Goal: Information Seeking & Learning: Learn about a topic

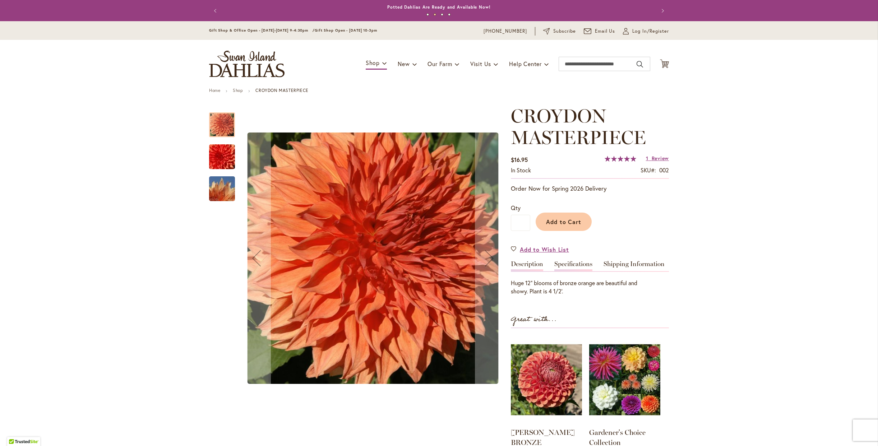
click at [568, 263] on link "Specifications" at bounding box center [574, 266] width 38 height 10
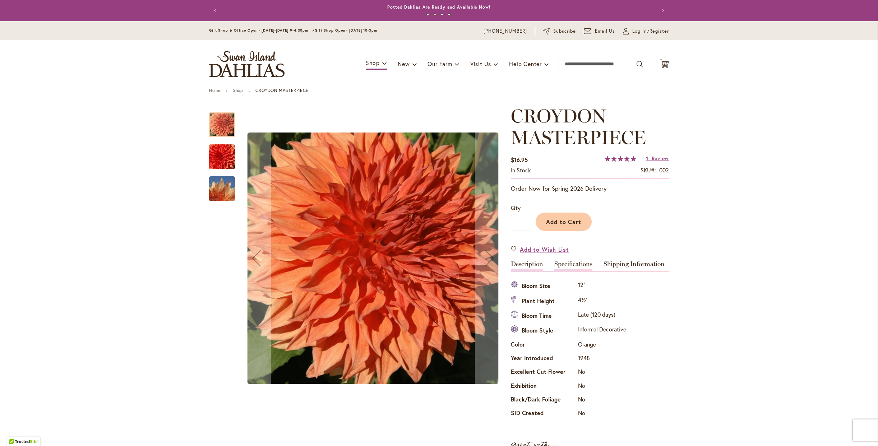
click at [522, 262] on link "Description" at bounding box center [527, 266] width 32 height 10
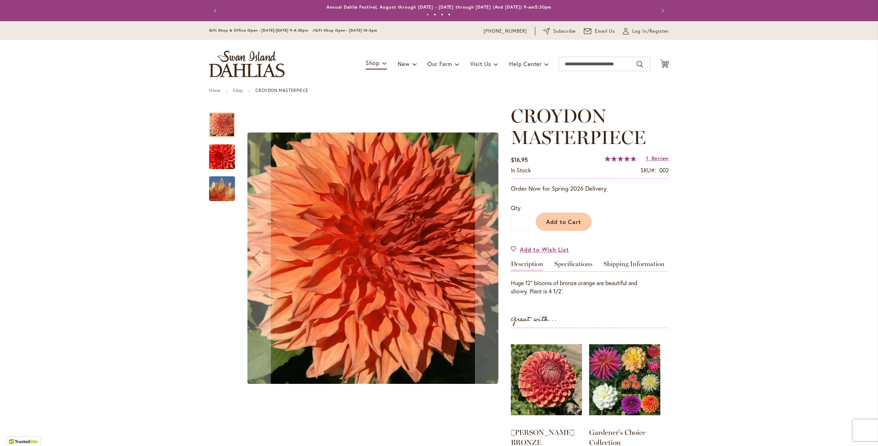
click at [216, 160] on img "CROYDON MASTERPIECE" at bounding box center [222, 157] width 52 height 35
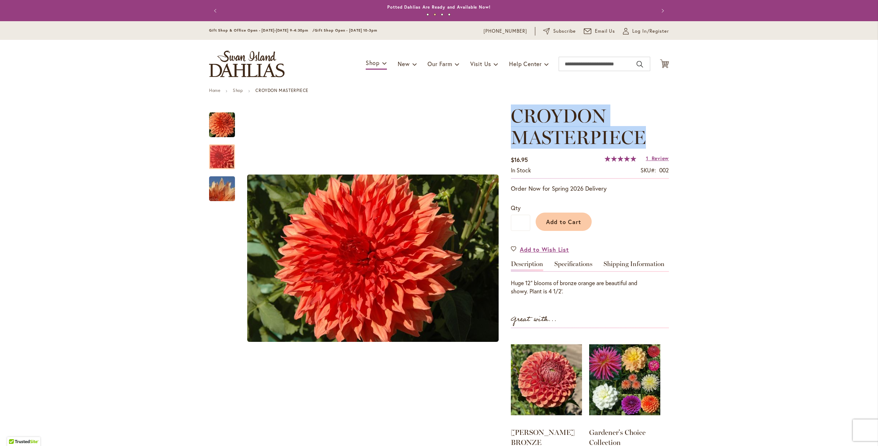
drag, startPoint x: 644, startPoint y: 141, endPoint x: 511, endPoint y: 113, distance: 136.1
click at [511, 113] on h1 "CROYDON MASTERPIECE" at bounding box center [590, 126] width 158 height 43
copy span "CROYDON MASTERPIECE"
click at [560, 266] on link "Specifications" at bounding box center [574, 266] width 38 height 10
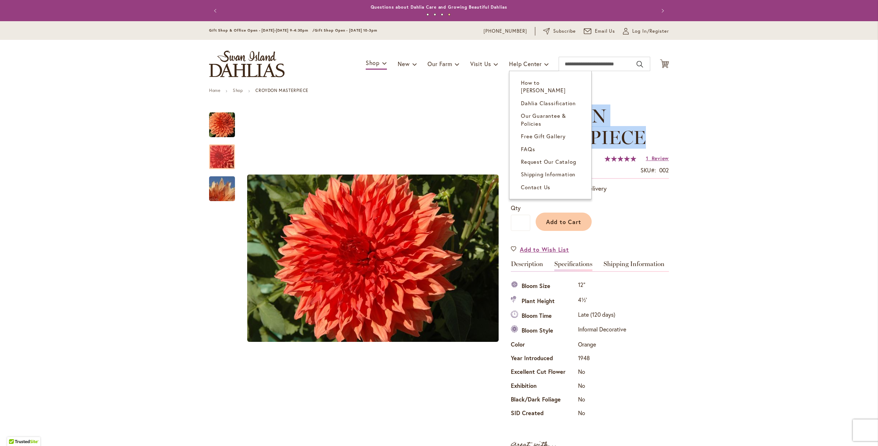
copy span "CROYDON MASTERPIECE"
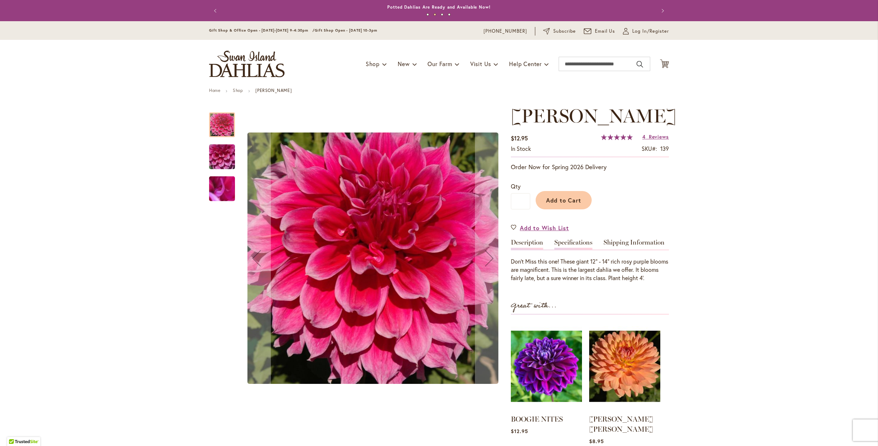
click at [577, 247] on link "Specifications" at bounding box center [574, 244] width 38 height 10
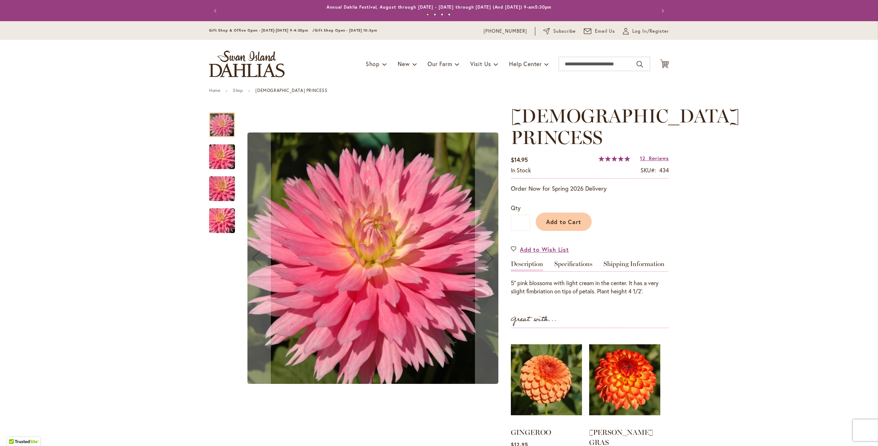
click at [229, 156] on img "GAY PRINCESS" at bounding box center [222, 157] width 52 height 35
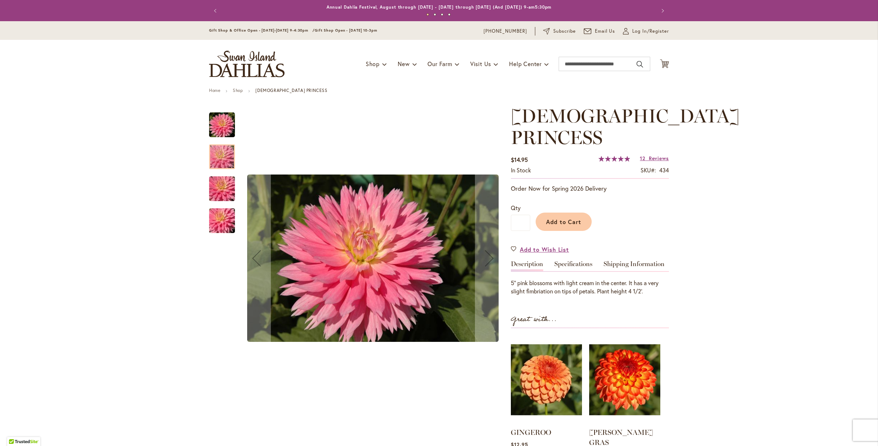
click at [216, 194] on img "GAY PRINCESS" at bounding box center [222, 189] width 52 height 35
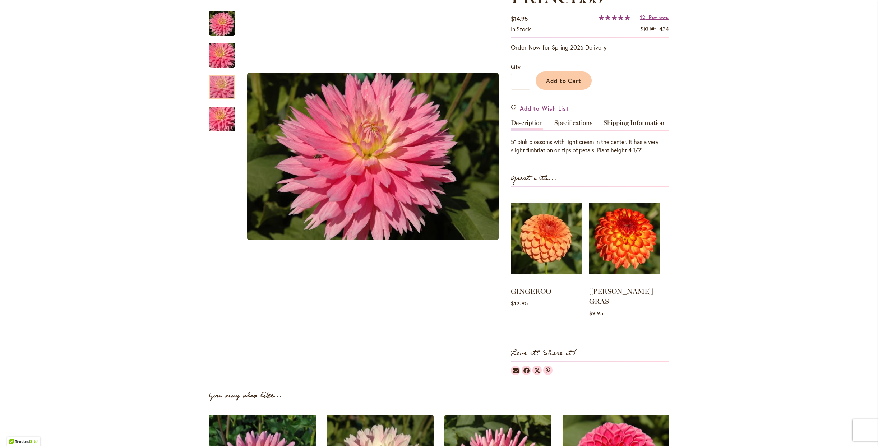
scroll to position [10, 0]
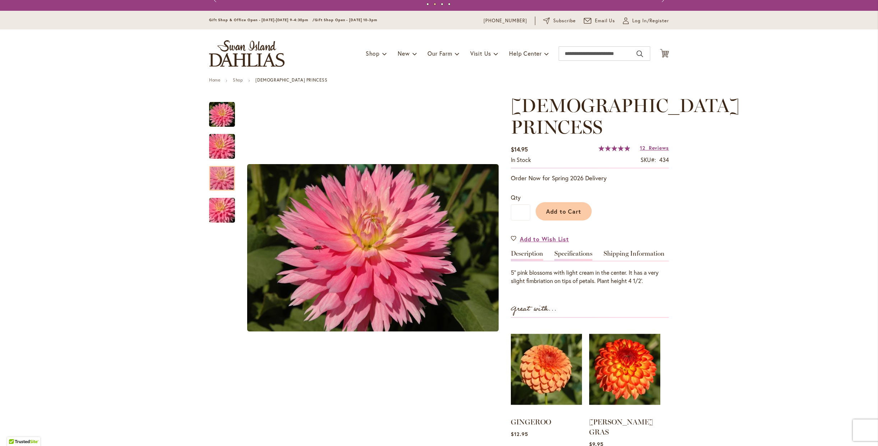
click at [571, 251] on link "Specifications" at bounding box center [574, 256] width 38 height 10
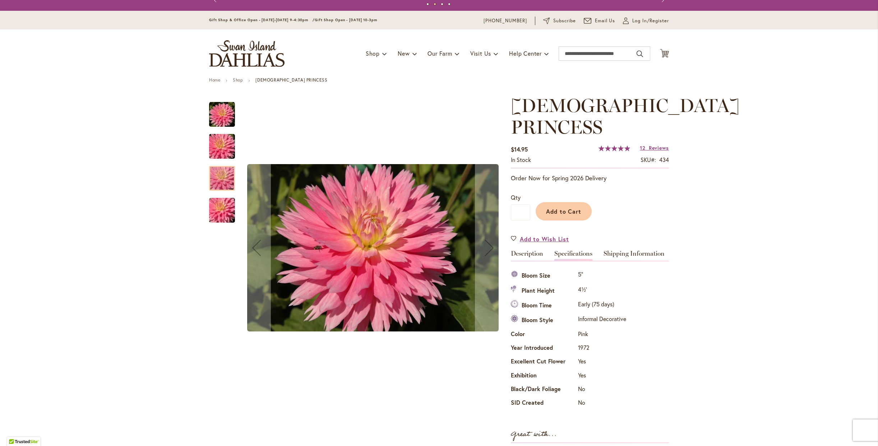
click at [225, 214] on img "GAY PRINCESS" at bounding box center [222, 210] width 52 height 35
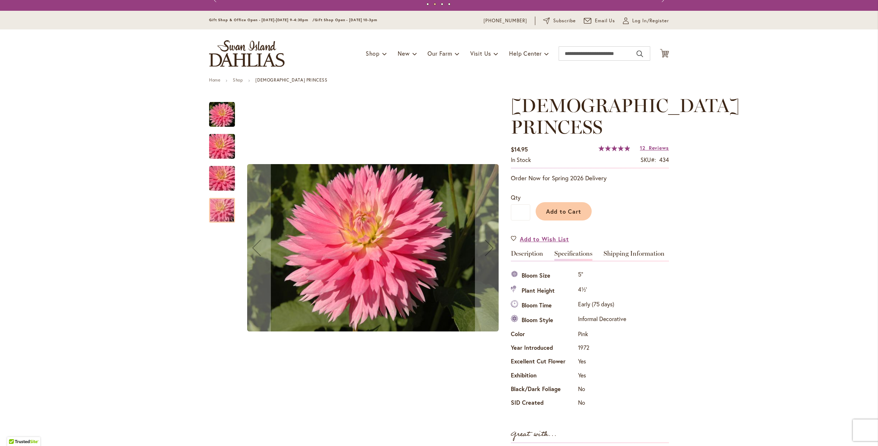
click at [216, 175] on img "GAY PRINCESS" at bounding box center [222, 178] width 52 height 35
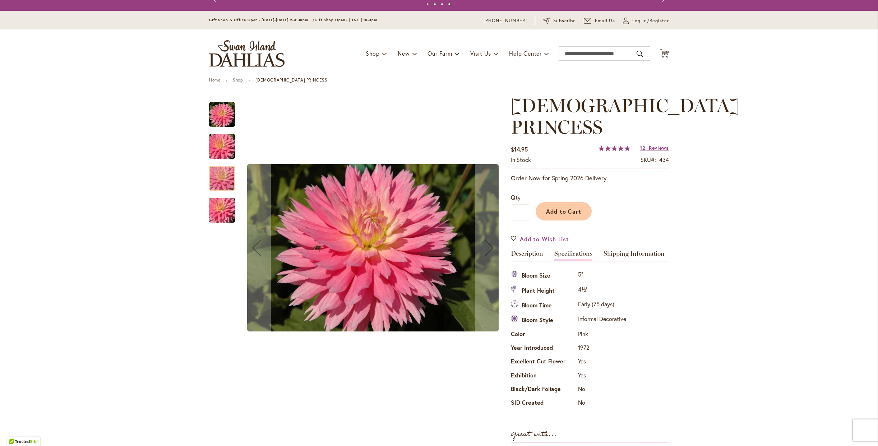
click at [478, 95] on button "Next" at bounding box center [489, 248] width 29 height 307
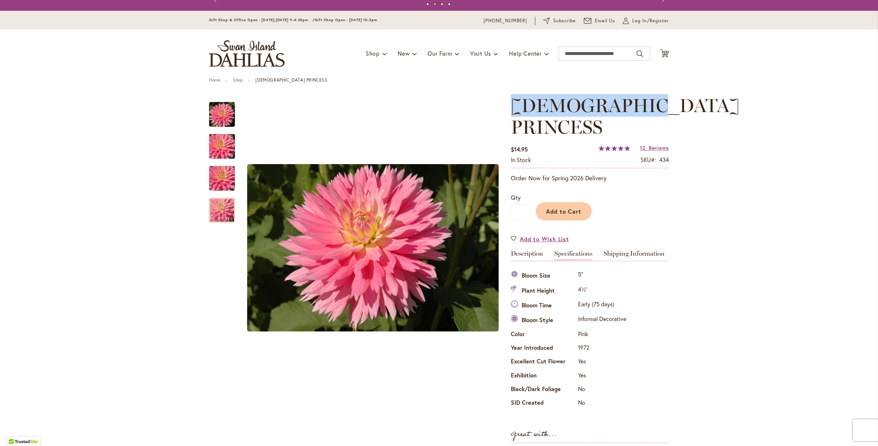
drag, startPoint x: 511, startPoint y: 102, endPoint x: 667, endPoint y: 113, distance: 156.7
copy span "GAY PRINCESS"
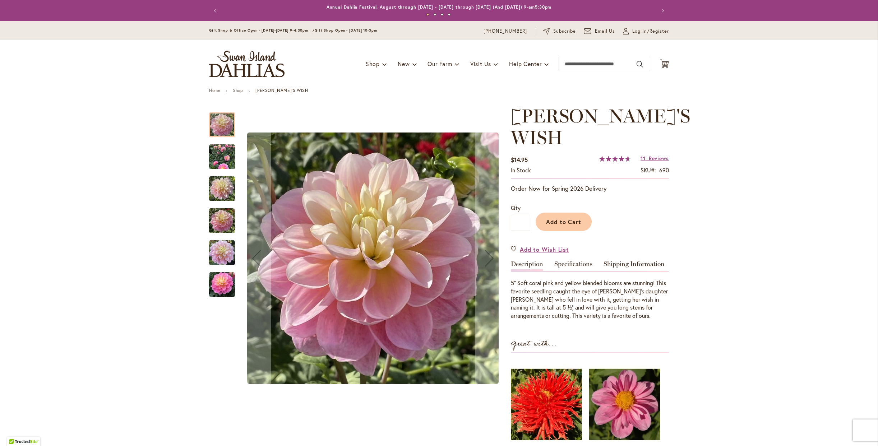
click at [224, 141] on div "Gabbie's Wish" at bounding box center [225, 153] width 33 height 32
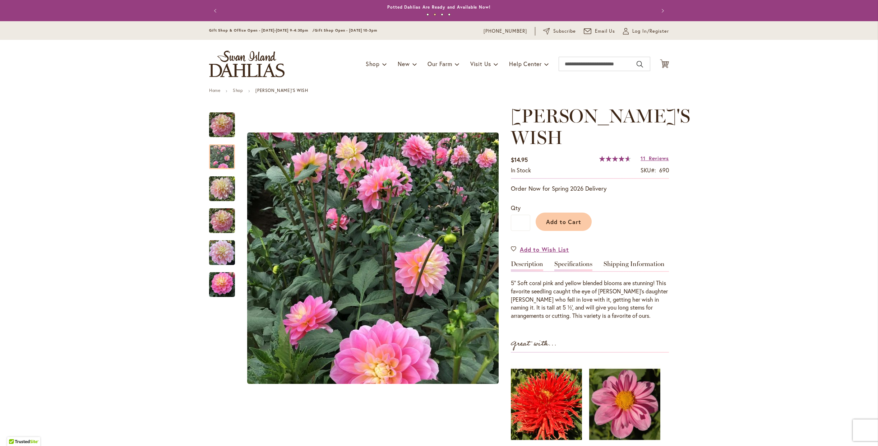
click at [579, 261] on link "Specifications" at bounding box center [574, 266] width 38 height 10
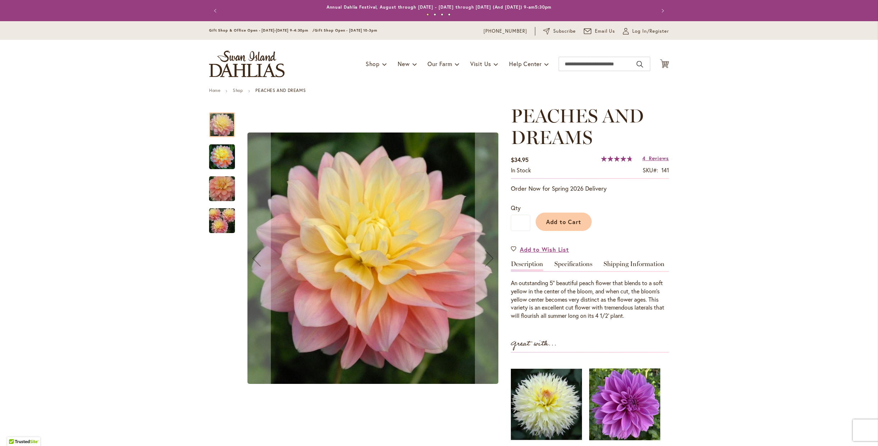
click at [226, 214] on img "PEACHES AND DREAMS" at bounding box center [222, 221] width 52 height 35
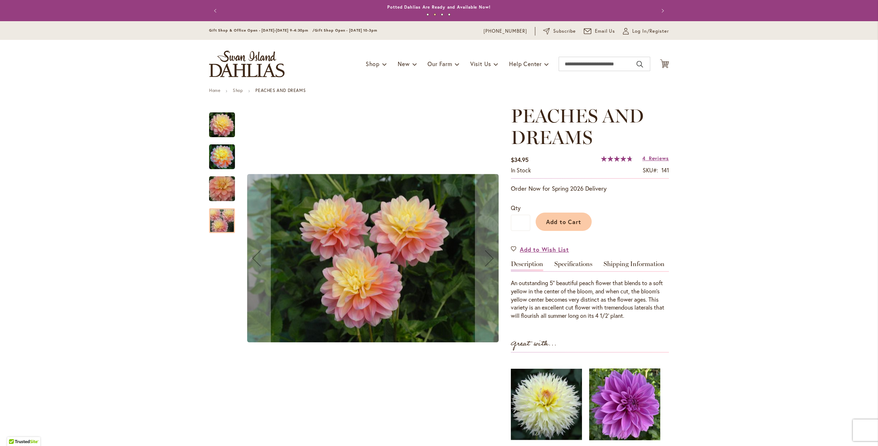
click at [222, 157] on img "PEACHES AND DREAMS" at bounding box center [222, 157] width 26 height 26
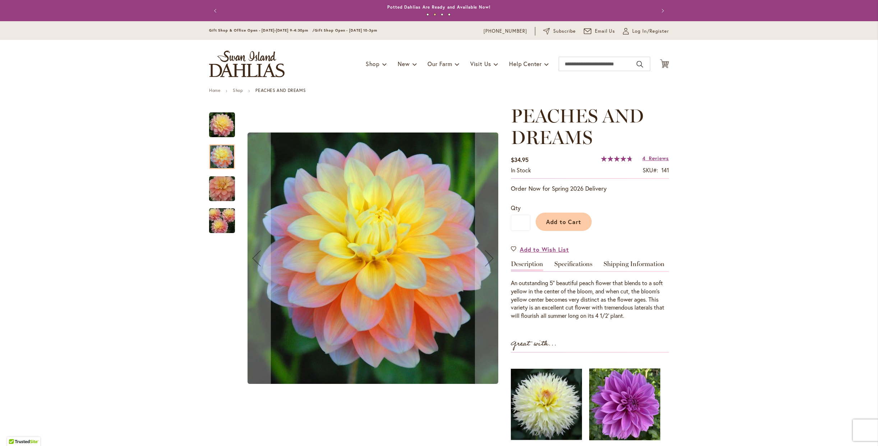
click at [226, 196] on img "PEACHES AND DREAMS" at bounding box center [222, 189] width 52 height 35
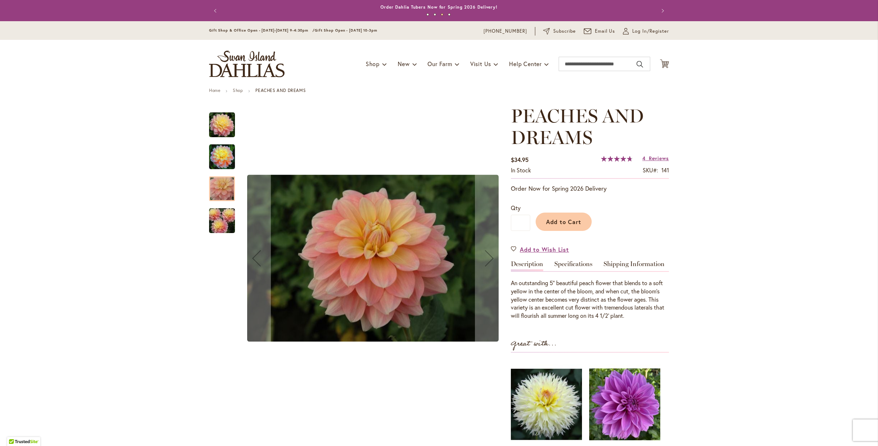
click at [225, 220] on img "PEACHES AND DREAMS" at bounding box center [222, 221] width 52 height 35
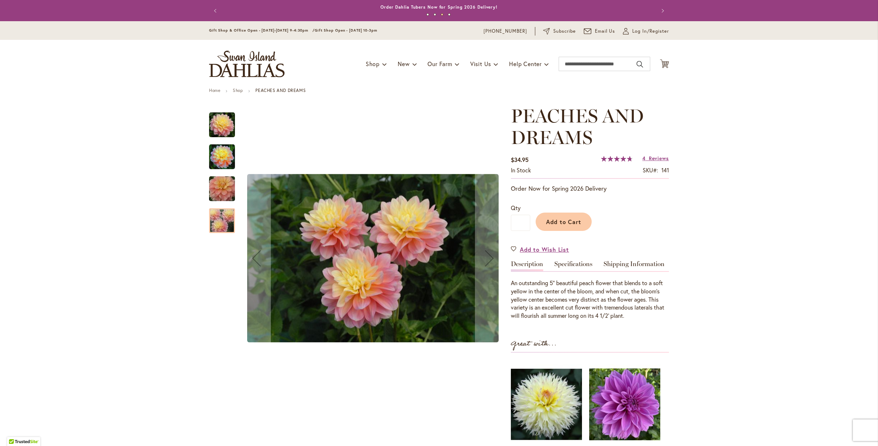
click at [213, 285] on div at bounding box center [222, 213] width 26 height 216
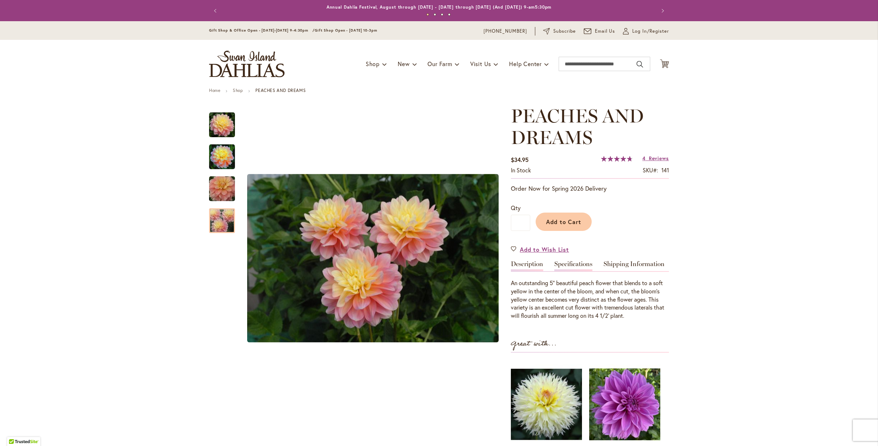
click at [576, 267] on link "Specifications" at bounding box center [574, 266] width 38 height 10
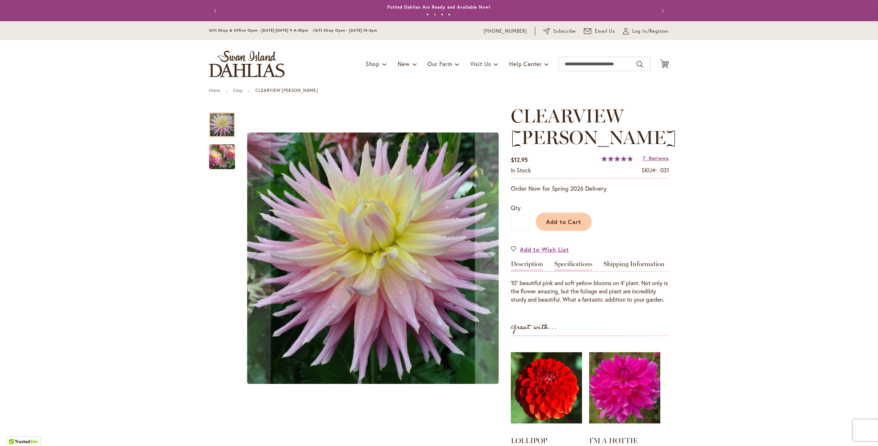
click at [563, 266] on link "Specifications" at bounding box center [574, 266] width 38 height 10
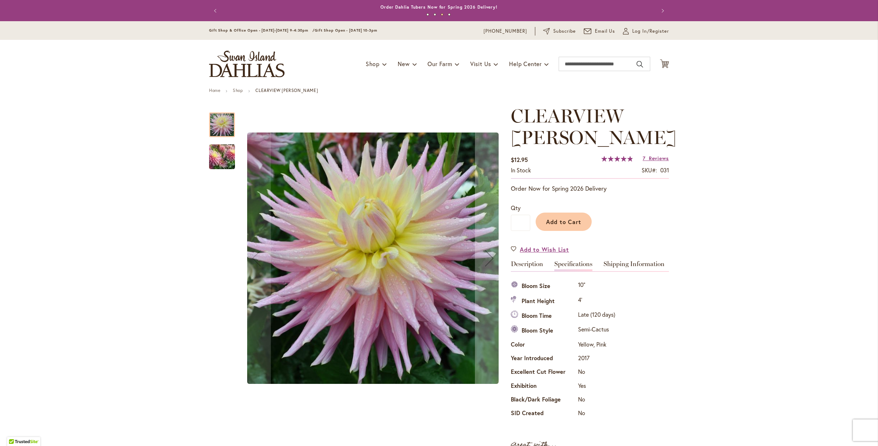
click at [215, 157] on img "Clearview Jonas" at bounding box center [222, 157] width 52 height 44
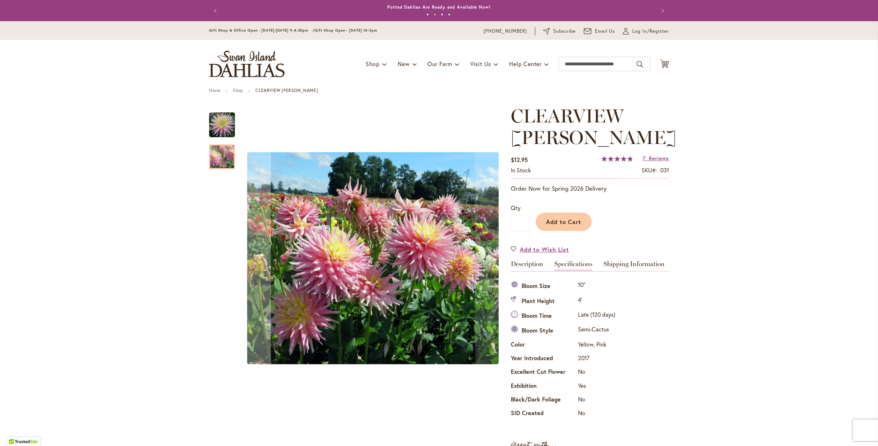
click at [232, 120] on div at bounding box center [356, 258] width 295 height 307
click at [226, 121] on img "Clearview Jonas" at bounding box center [222, 125] width 26 height 26
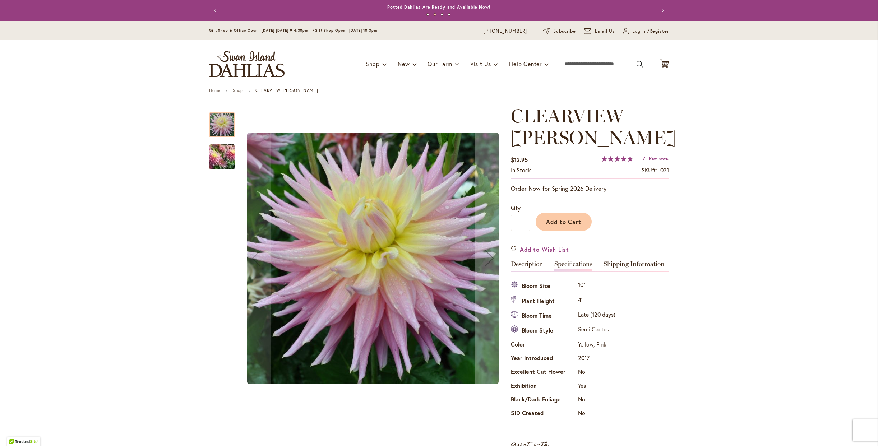
click at [218, 163] on img "Clearview Jonas" at bounding box center [222, 157] width 52 height 44
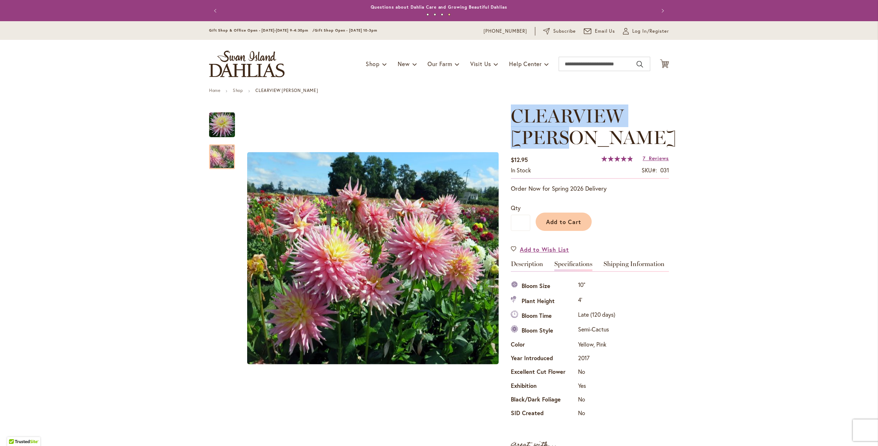
drag, startPoint x: 586, startPoint y: 136, endPoint x: 505, endPoint y: 110, distance: 84.9
copy span "CLEARVIEW JONAS"
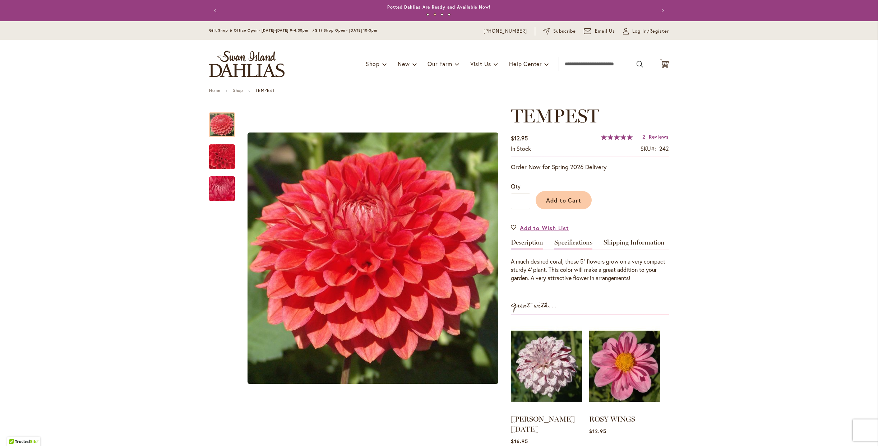
click at [559, 241] on link "Specifications" at bounding box center [574, 244] width 38 height 10
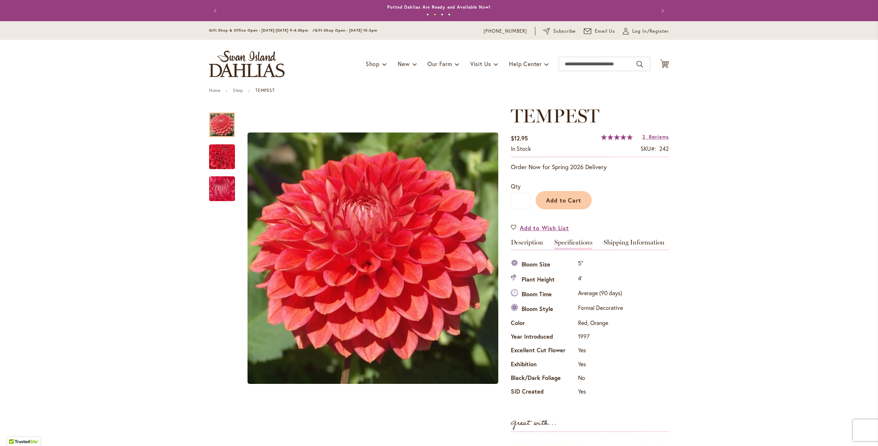
click at [754, 66] on header "Skip to Content Gift Shop & Office Open - Monday-Friday 9-4:30pm / Gift Shop Op…" at bounding box center [439, 54] width 878 height 67
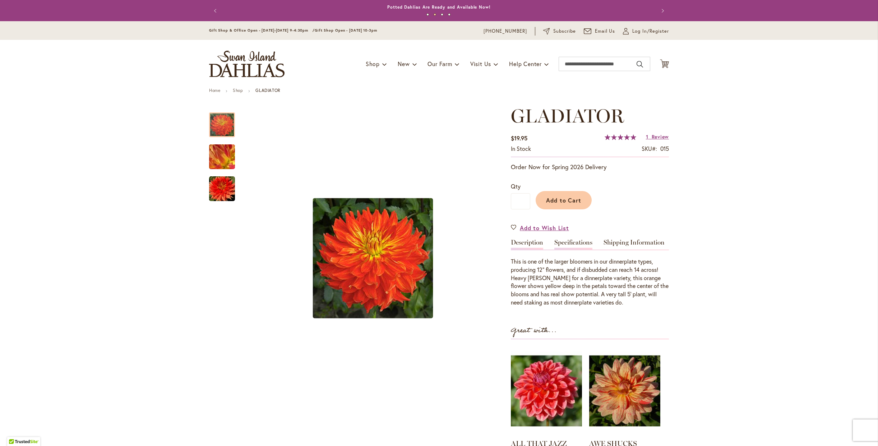
click at [582, 247] on link "Specifications" at bounding box center [574, 244] width 38 height 10
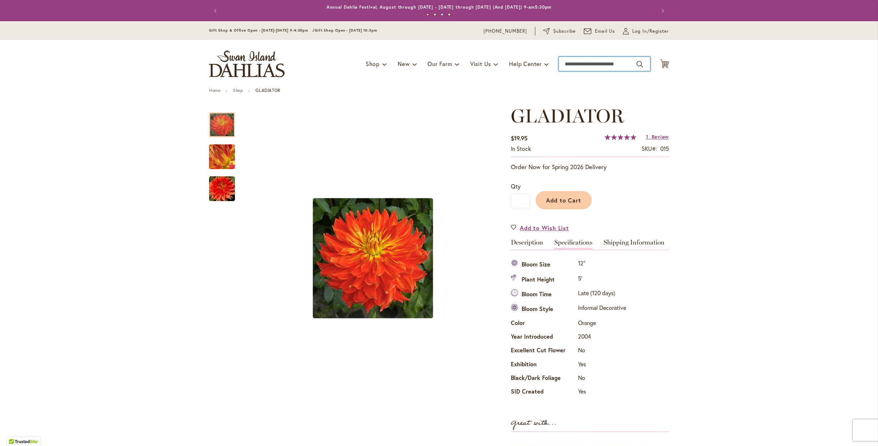
click at [615, 69] on input "Search" at bounding box center [605, 64] width 92 height 14
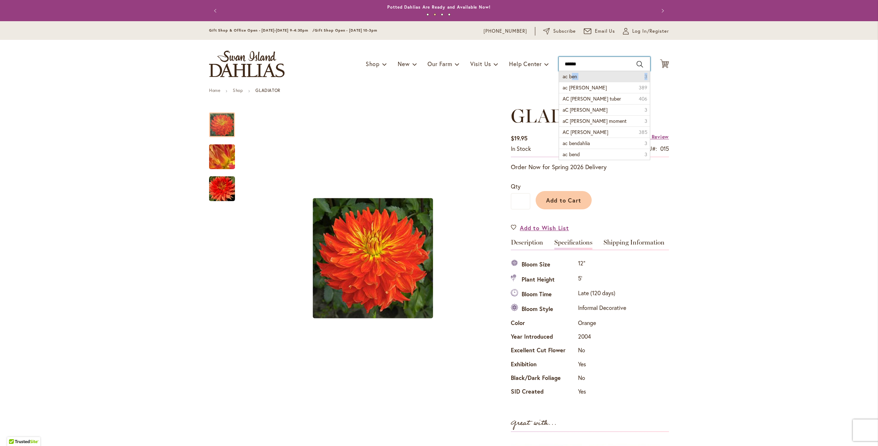
type input "******"
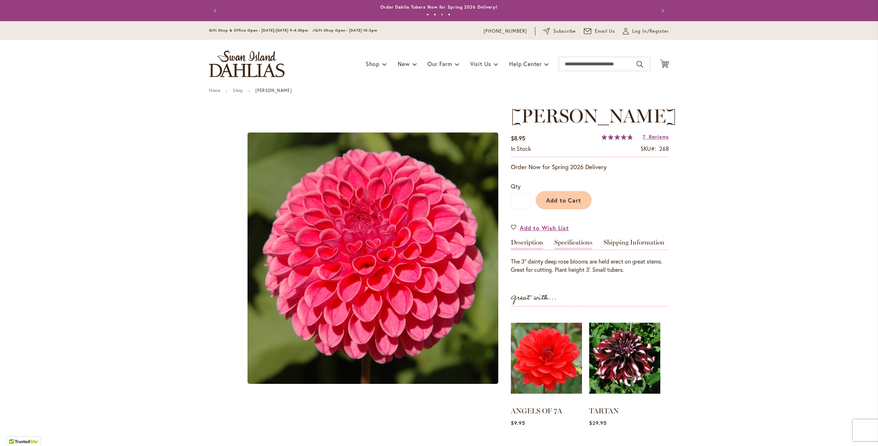
click at [575, 247] on link "Specifications" at bounding box center [574, 244] width 38 height 10
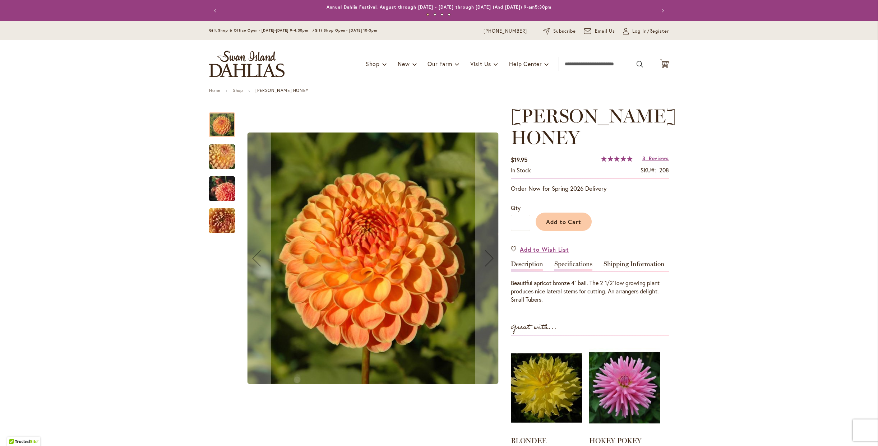
click at [575, 264] on link "Specifications" at bounding box center [574, 266] width 38 height 10
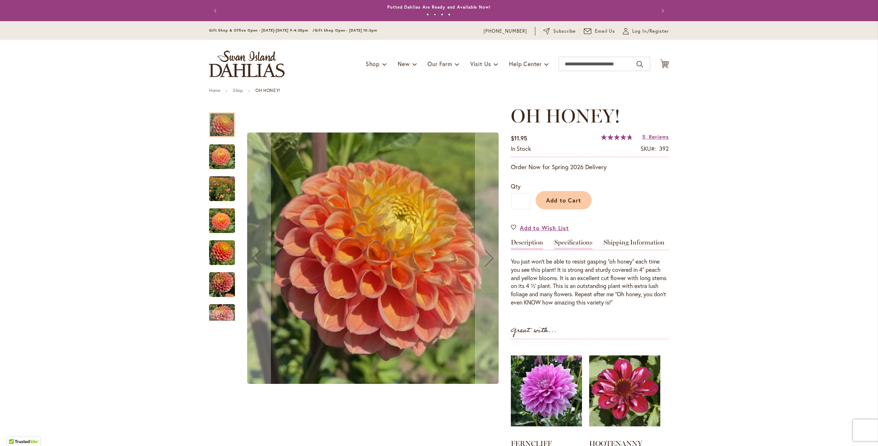
click at [565, 244] on link "Specifications" at bounding box center [574, 244] width 38 height 10
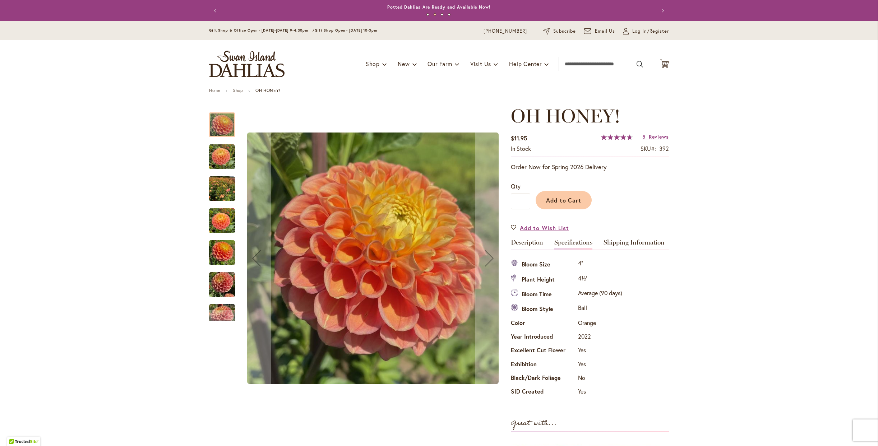
click at [212, 195] on img "Oh Honey!" at bounding box center [222, 189] width 26 height 35
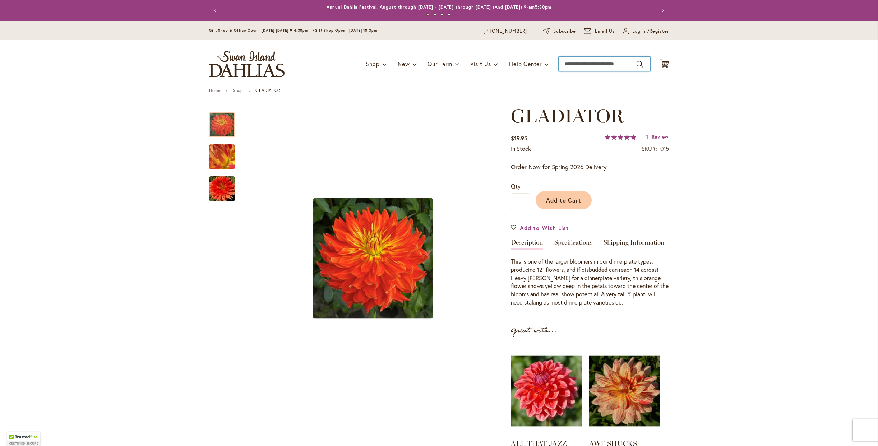
click at [578, 65] on input "Search" at bounding box center [605, 64] width 92 height 14
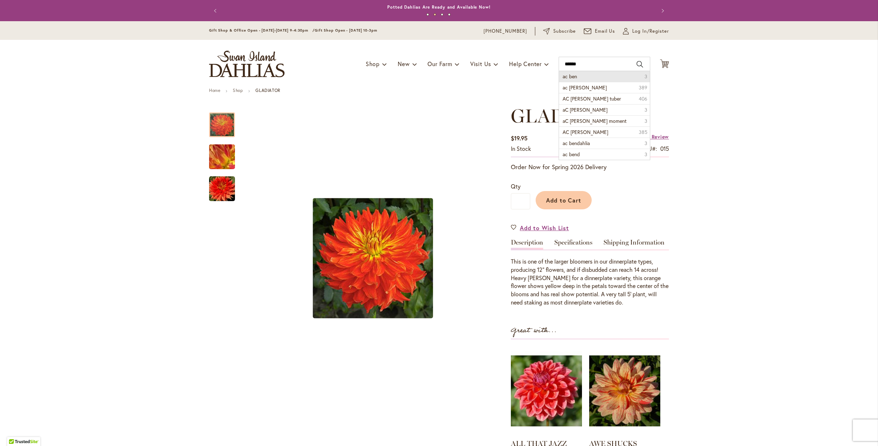
click at [564, 80] on li "ac ben 3" at bounding box center [604, 76] width 91 height 11
type input "******"
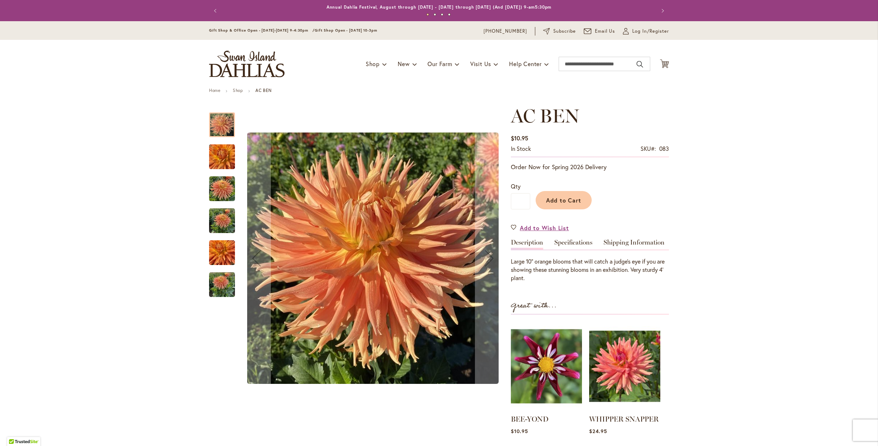
click at [222, 157] on img "AC BEN" at bounding box center [222, 157] width 26 height 35
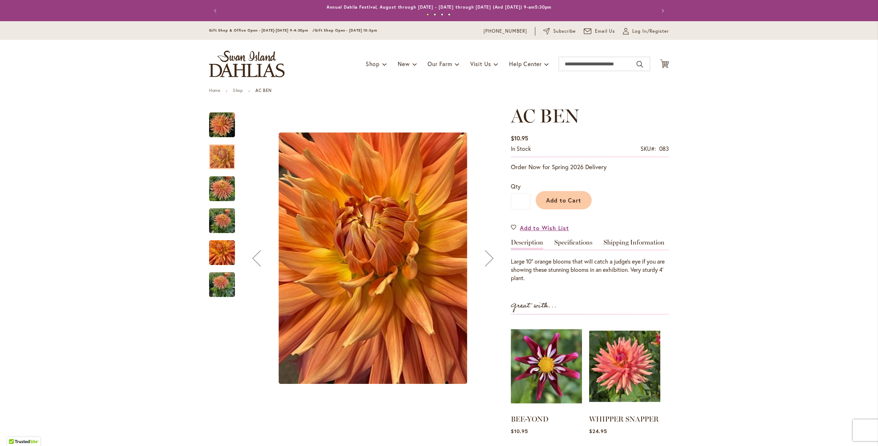
click at [216, 192] on img "AC BEN" at bounding box center [222, 189] width 26 height 26
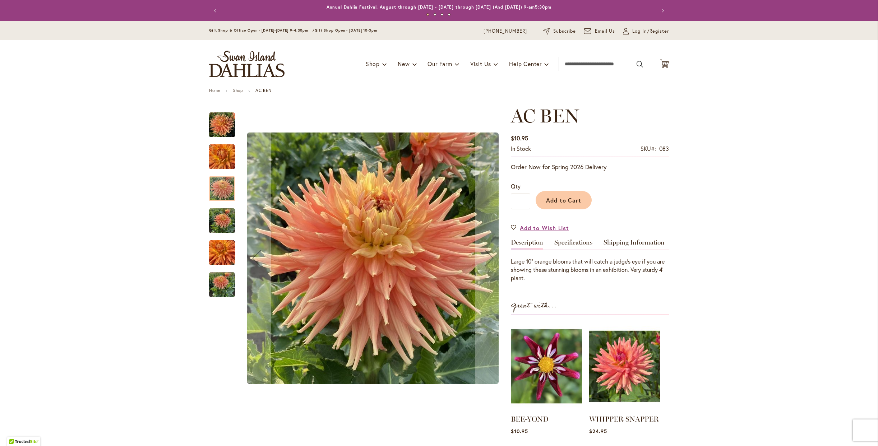
click at [215, 238] on div "AC BEN" at bounding box center [225, 249] width 33 height 32
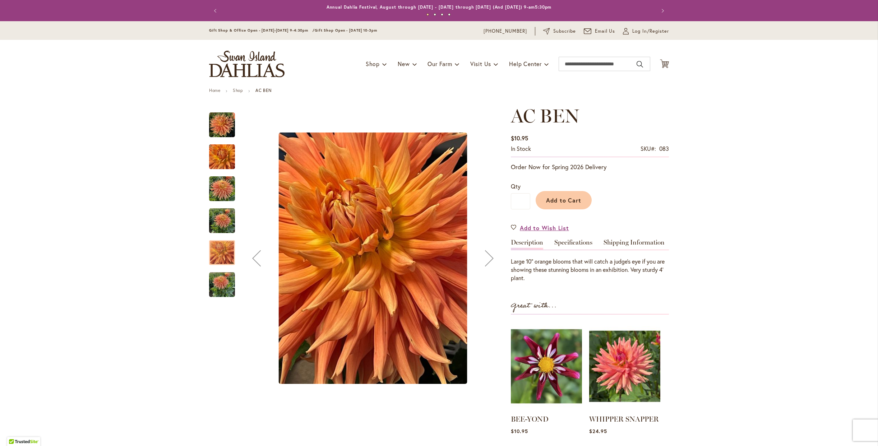
click at [216, 226] on img "AC BEN" at bounding box center [222, 221] width 26 height 26
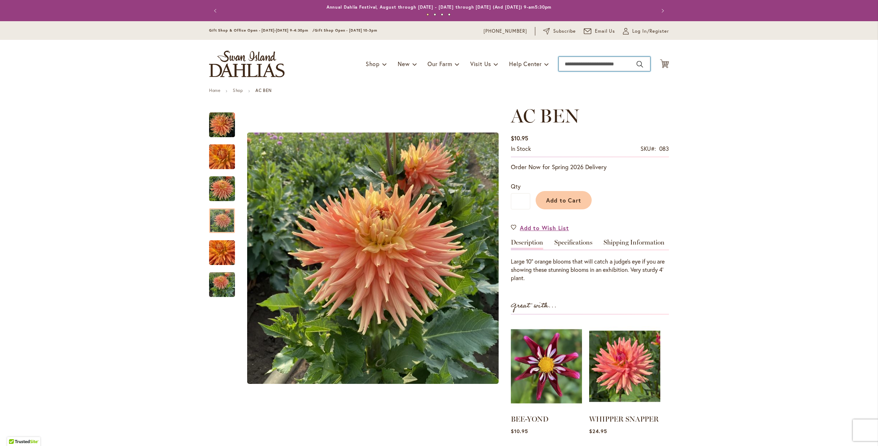
click at [577, 63] on input "Search" at bounding box center [605, 64] width 92 height 14
click at [574, 76] on span "maggie c" at bounding box center [582, 76] width 38 height 7
type input "********"
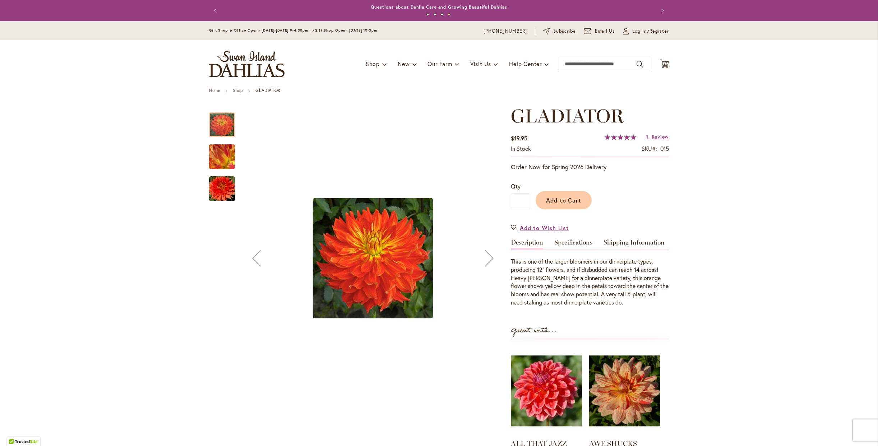
click at [223, 177] on img "Gladiator" at bounding box center [222, 189] width 26 height 26
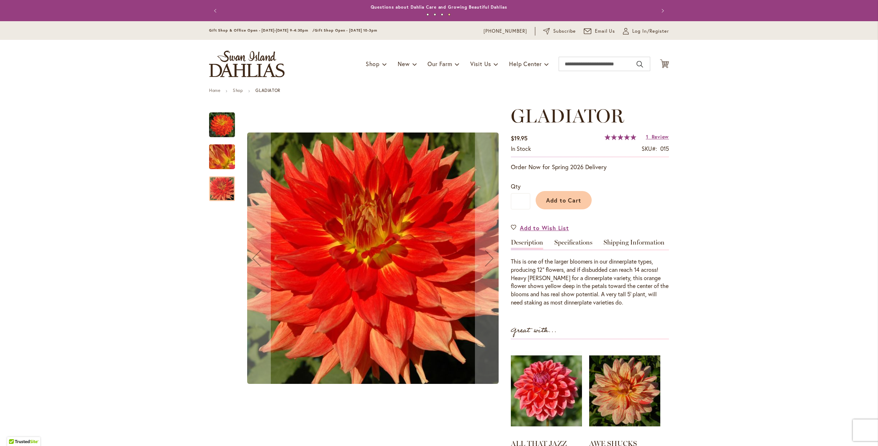
click at [224, 152] on img "Gladiator" at bounding box center [222, 157] width 52 height 39
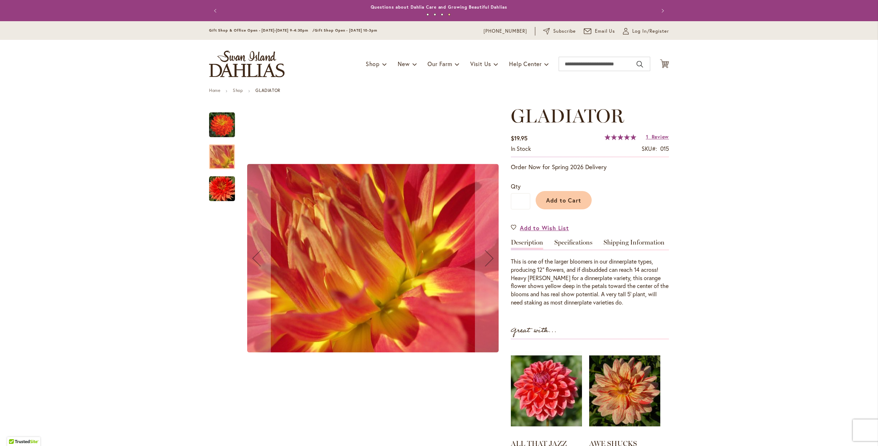
click at [225, 123] on img "Gladiator" at bounding box center [222, 125] width 26 height 26
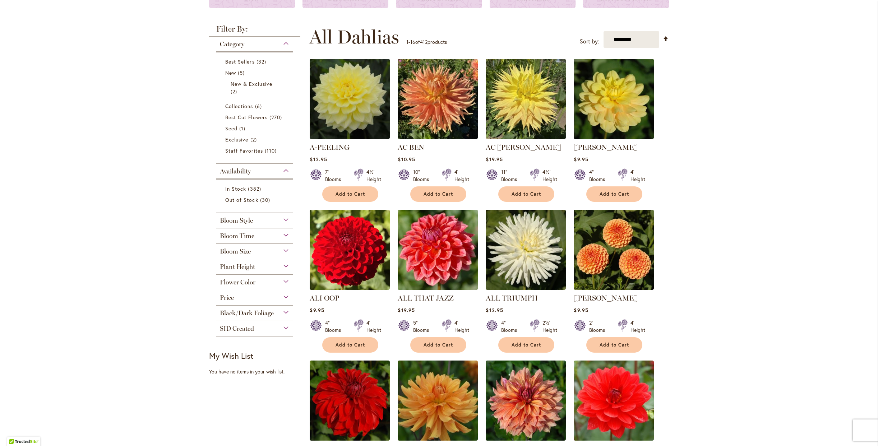
scroll to position [120, 0]
click at [284, 249] on div "Bloom Size" at bounding box center [254, 250] width 77 height 12
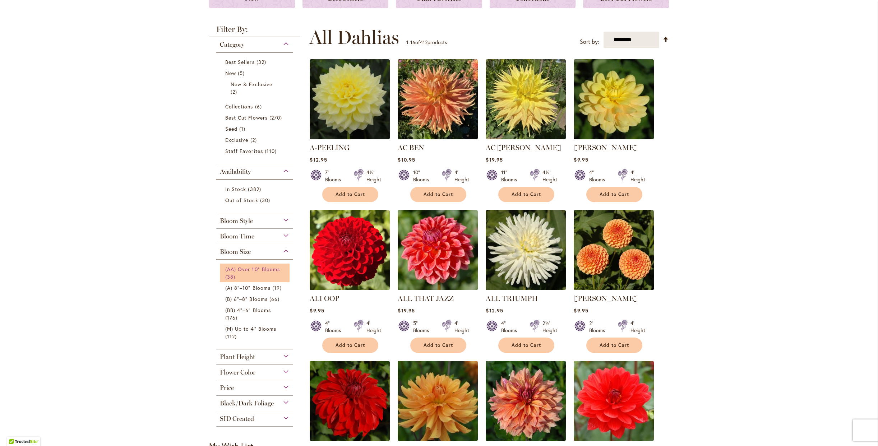
click at [262, 272] on span "(AA) Over 10" Blooms" at bounding box center [252, 269] width 55 height 7
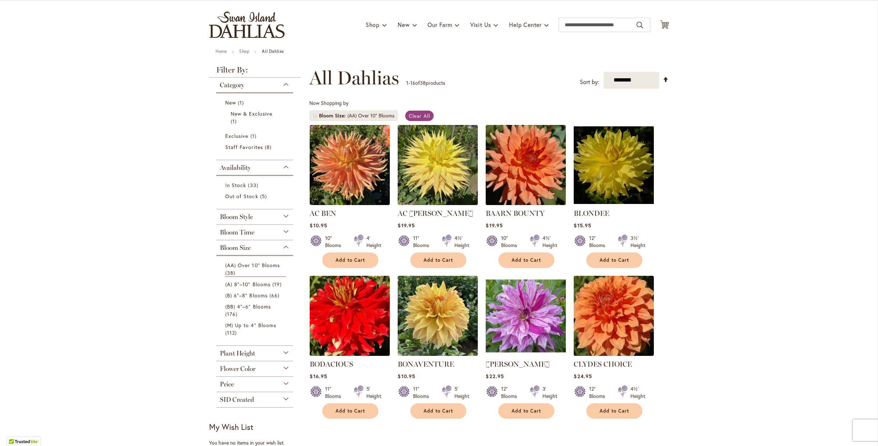
scroll to position [46, 0]
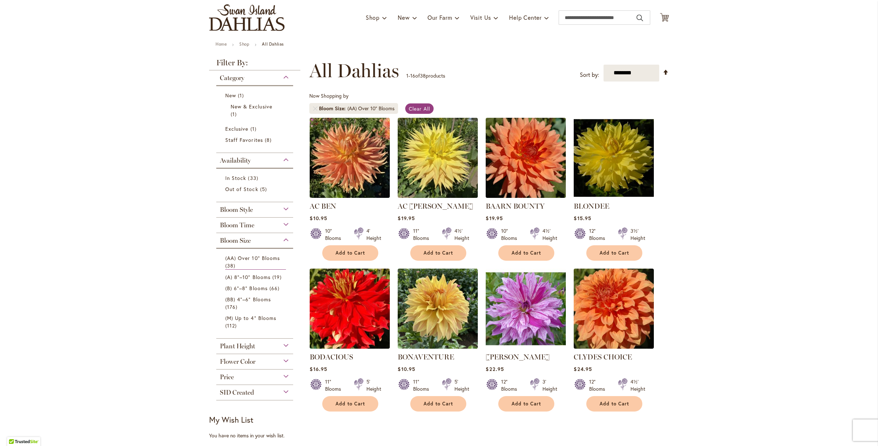
click at [443, 45] on ul "Home Shop All Dahlias" at bounding box center [439, 45] width 447 height 6
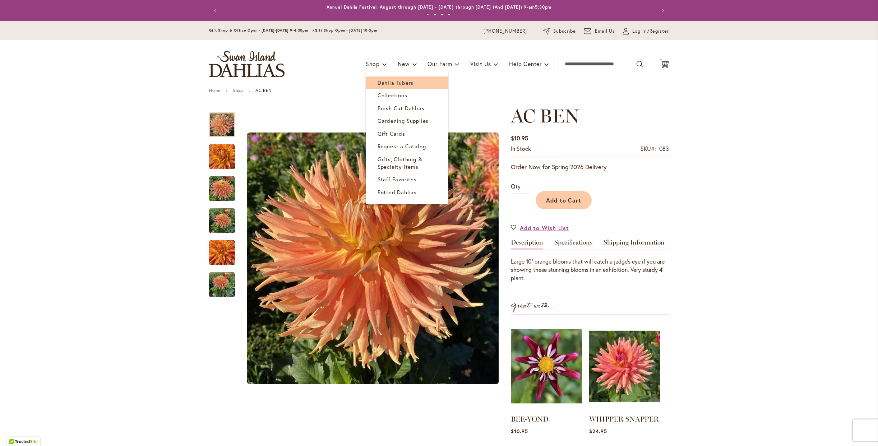
click at [381, 81] on span "Dahlia Tubers" at bounding box center [396, 82] width 36 height 7
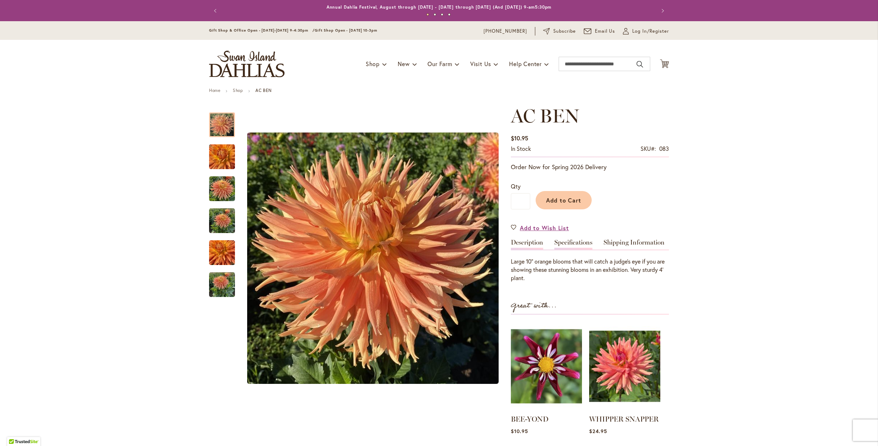
click at [578, 243] on link "Specifications" at bounding box center [574, 244] width 38 height 10
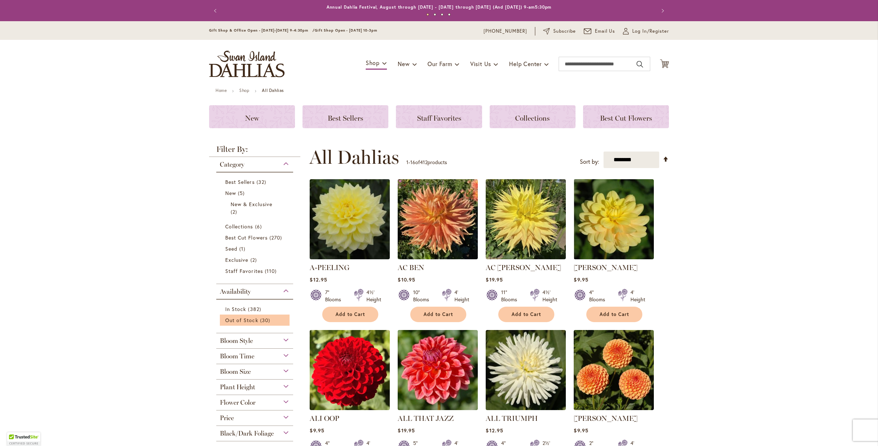
scroll to position [8, 0]
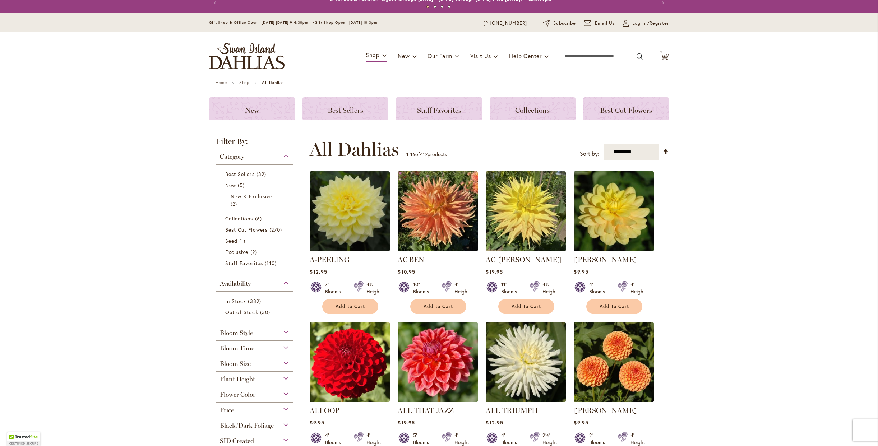
click at [248, 365] on span "Bloom Size" at bounding box center [235, 364] width 31 height 8
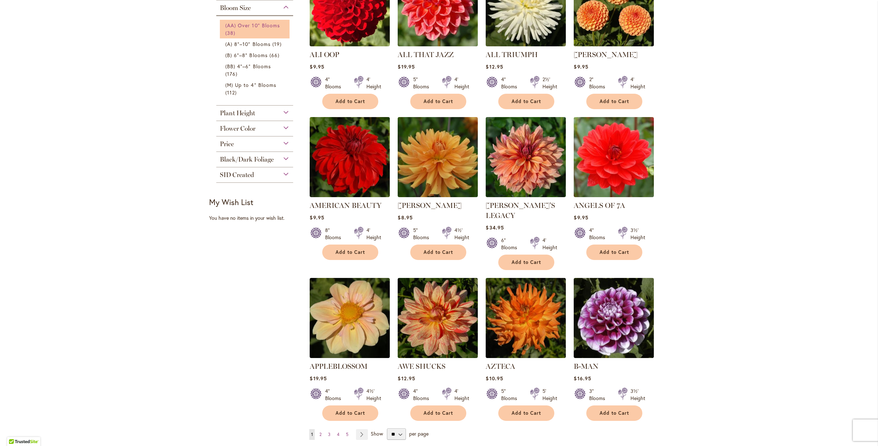
click at [251, 23] on span "(AA) Over 10" Blooms" at bounding box center [252, 25] width 55 height 7
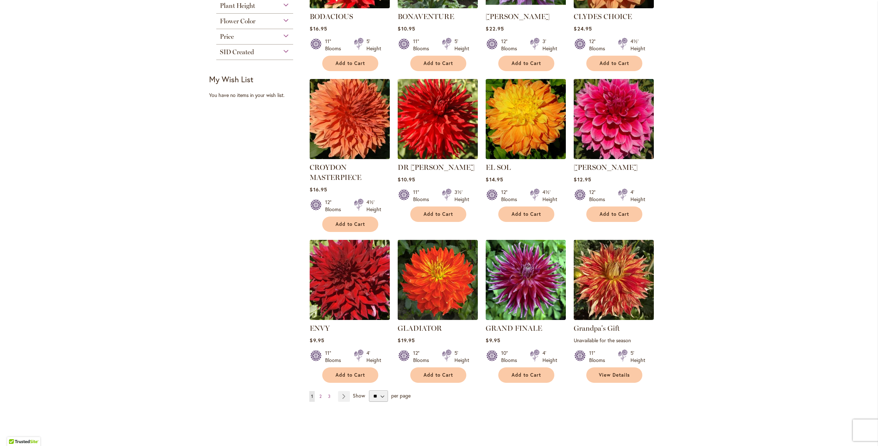
scroll to position [519, 0]
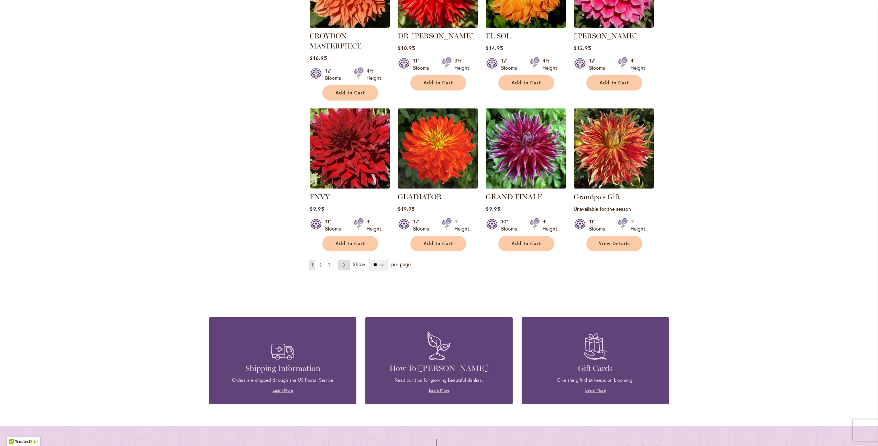
click at [344, 265] on link "Page Next" at bounding box center [344, 265] width 12 height 11
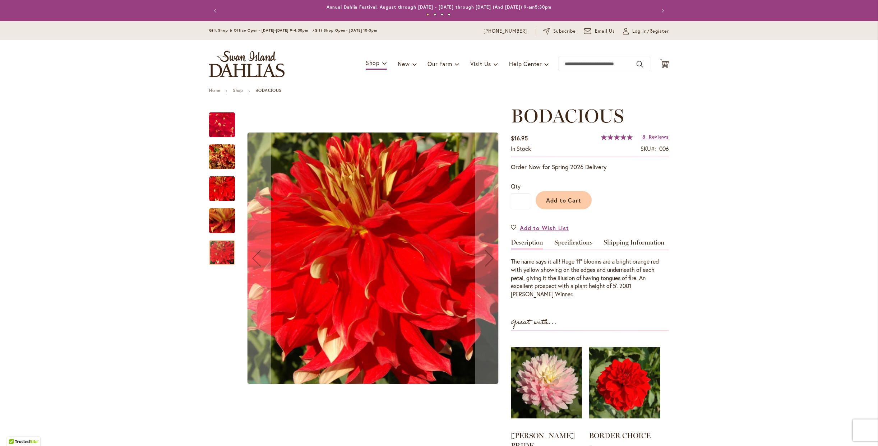
click at [224, 157] on img "BODACIOUS" at bounding box center [222, 157] width 26 height 35
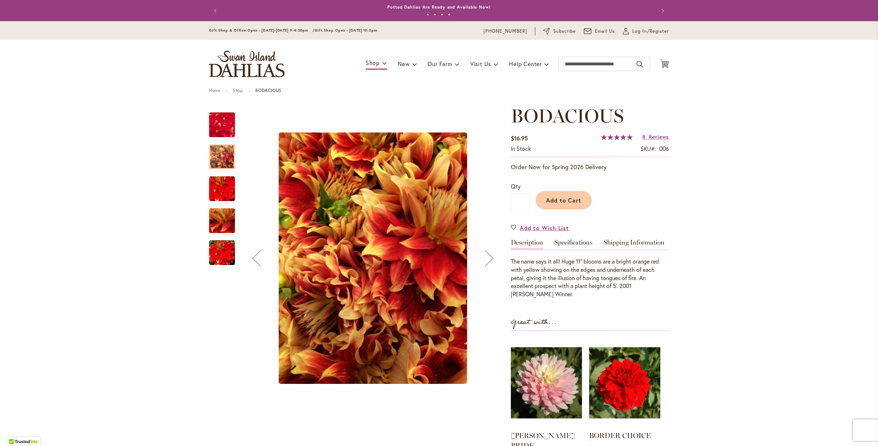
click at [221, 186] on img "BODACIOUS" at bounding box center [222, 189] width 52 height 35
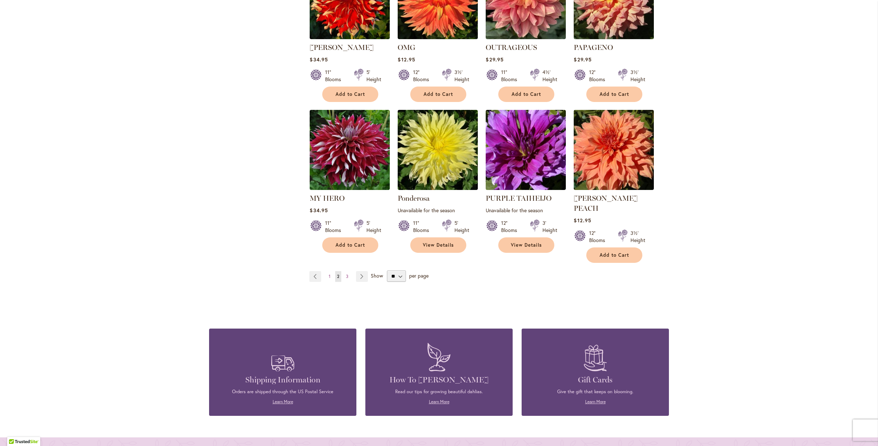
scroll to position [510, 0]
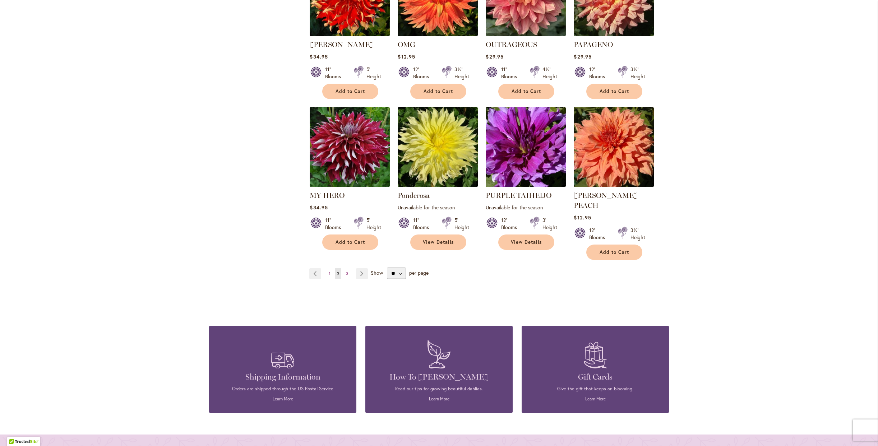
click at [365, 268] on ul "Page Previous Page 1 You're currently reading page 2 Page 3 Page Next" at bounding box center [339, 273] width 61 height 11
click at [361, 268] on link "Page Next" at bounding box center [362, 273] width 12 height 11
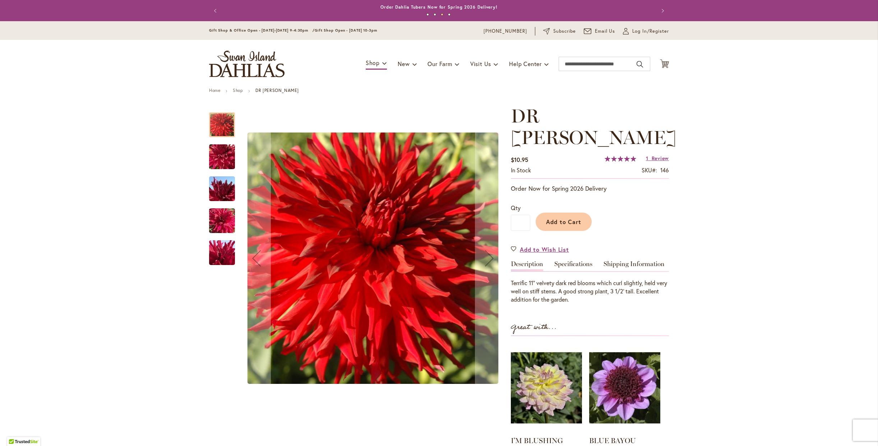
click at [221, 163] on img "DR LES" at bounding box center [222, 157] width 52 height 39
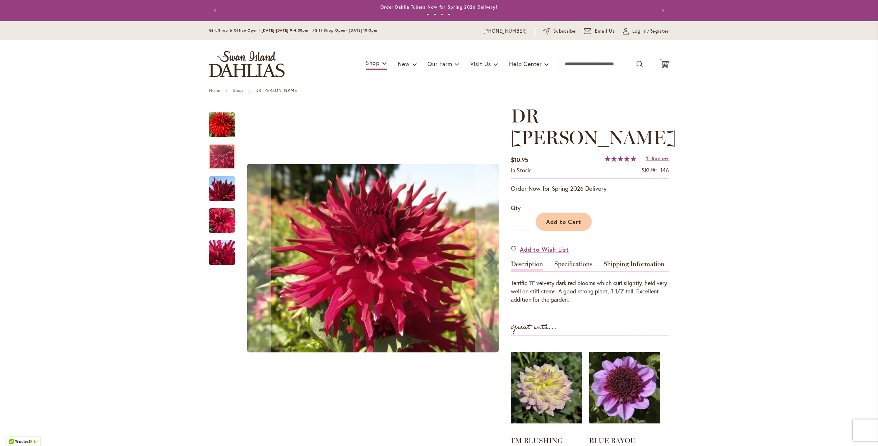
click at [221, 192] on img "DR LES" at bounding box center [222, 189] width 52 height 39
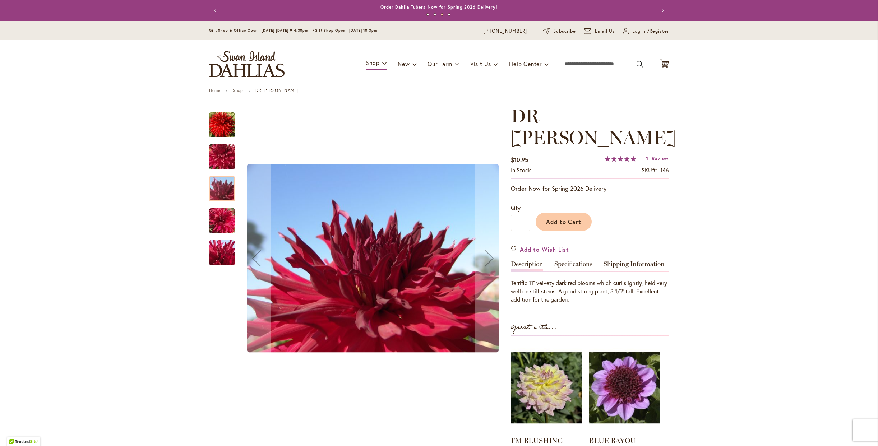
click at [222, 221] on img "DR LES" at bounding box center [222, 221] width 52 height 39
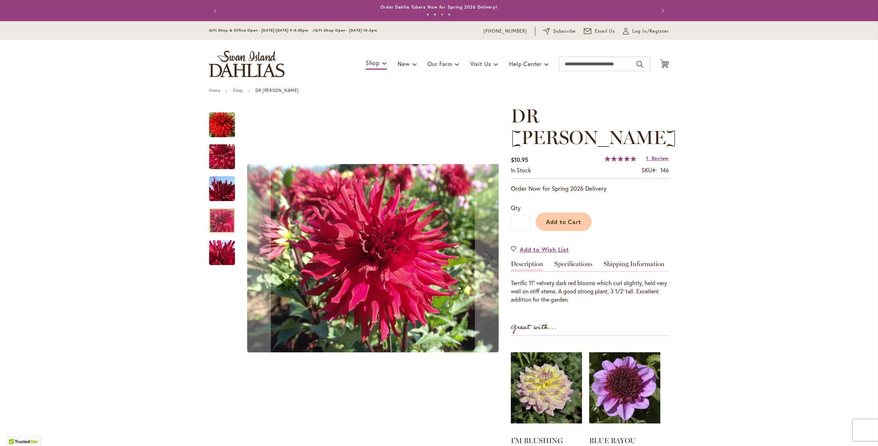
click at [221, 249] on img "DR LES" at bounding box center [222, 253] width 52 height 39
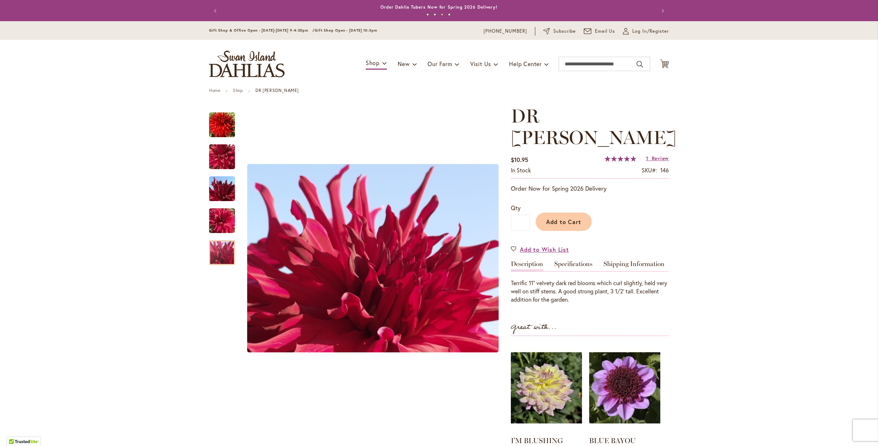
click at [576, 271] on div "Terrific 11" velvety dark red blooms which curl slightly, held very well on sti…" at bounding box center [590, 287] width 158 height 33
click at [576, 261] on link "Specifications" at bounding box center [574, 266] width 38 height 10
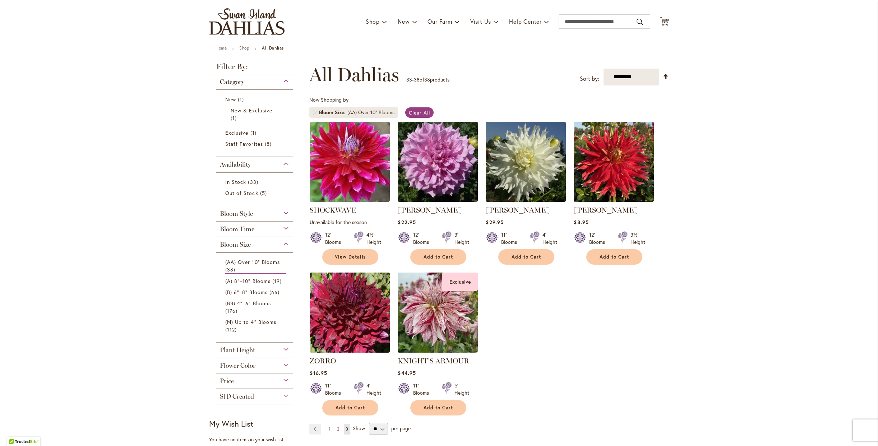
scroll to position [90, 0]
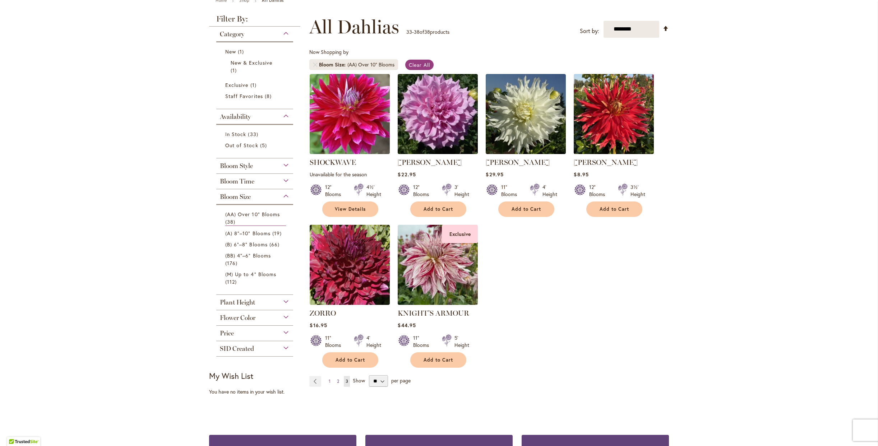
click at [337, 382] on span "2" at bounding box center [338, 381] width 2 height 5
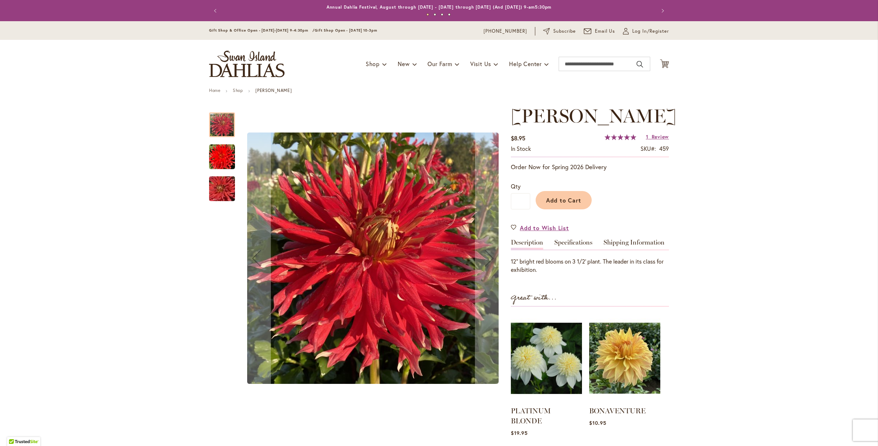
click at [214, 164] on img "Wildman" at bounding box center [222, 157] width 26 height 26
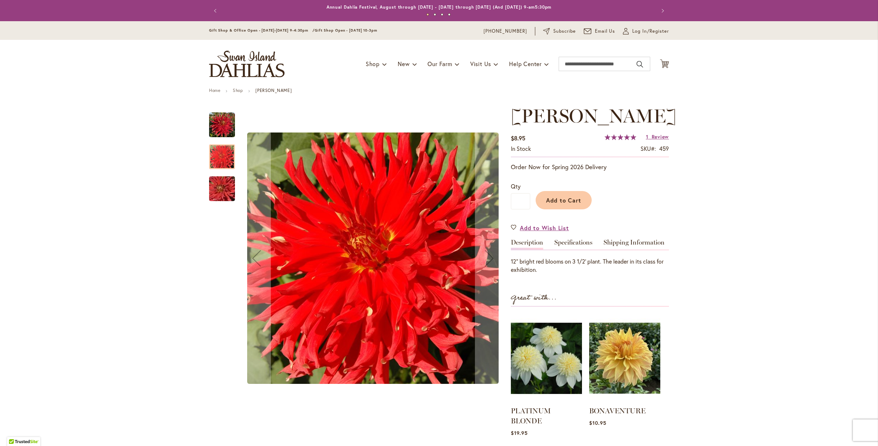
click at [215, 187] on img "Wildman" at bounding box center [222, 189] width 52 height 35
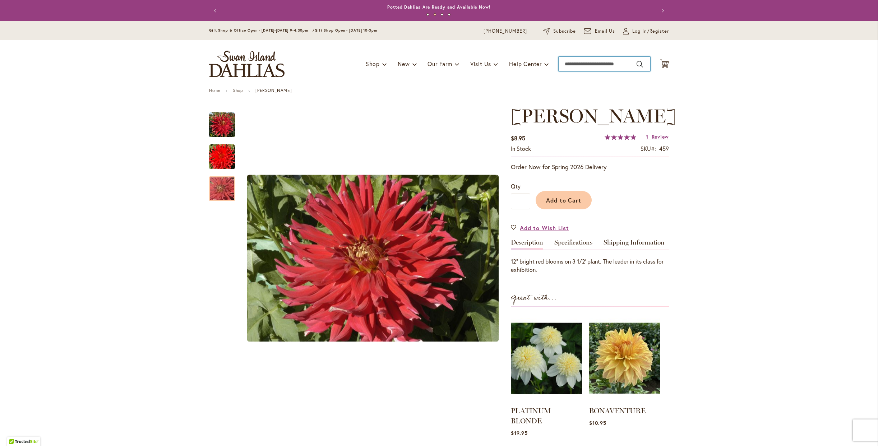
click at [562, 60] on input "Search" at bounding box center [605, 64] width 92 height 14
type input "******"
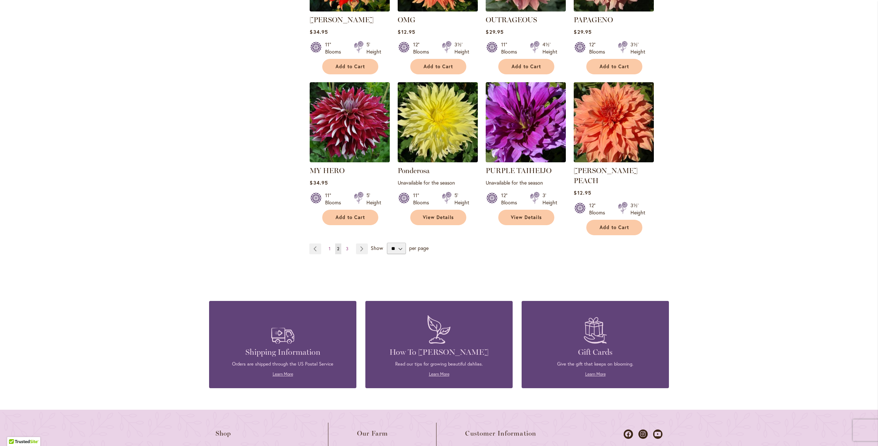
scroll to position [565, 0]
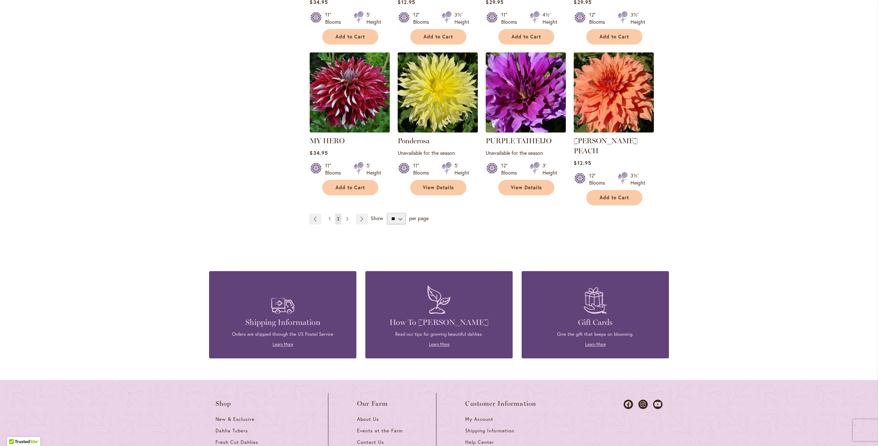
click at [329, 216] on span "1" at bounding box center [330, 218] width 2 height 5
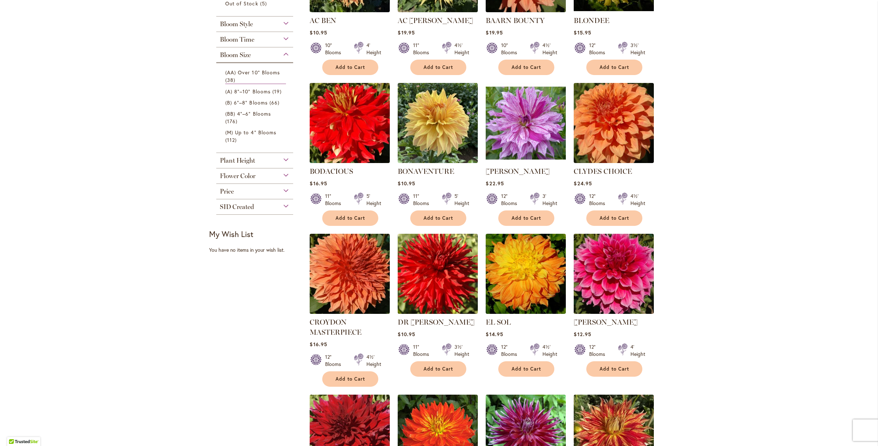
scroll to position [75, 0]
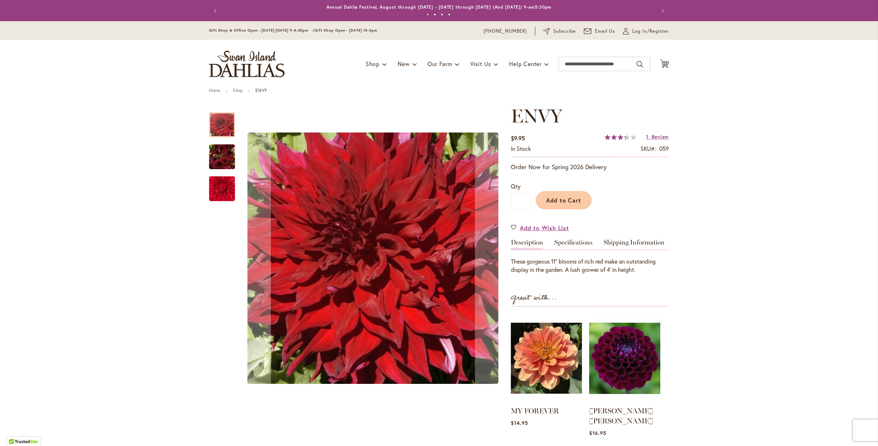
click at [217, 191] on img "Envy" at bounding box center [222, 188] width 52 height 43
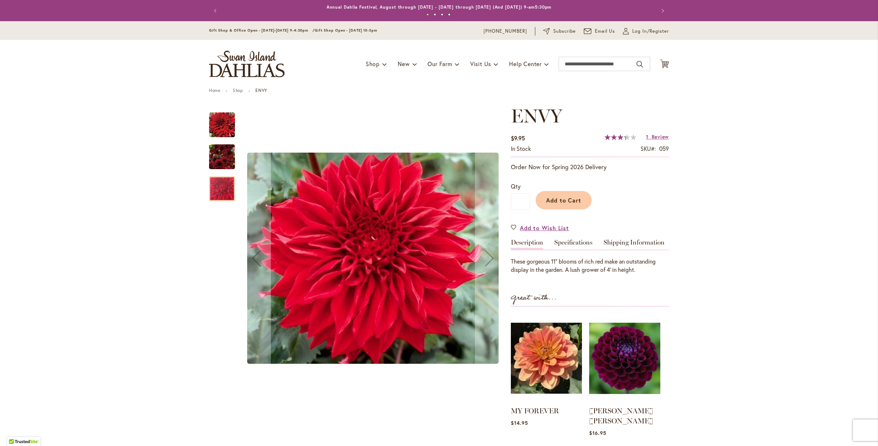
click at [217, 158] on img "Envy" at bounding box center [222, 157] width 26 height 35
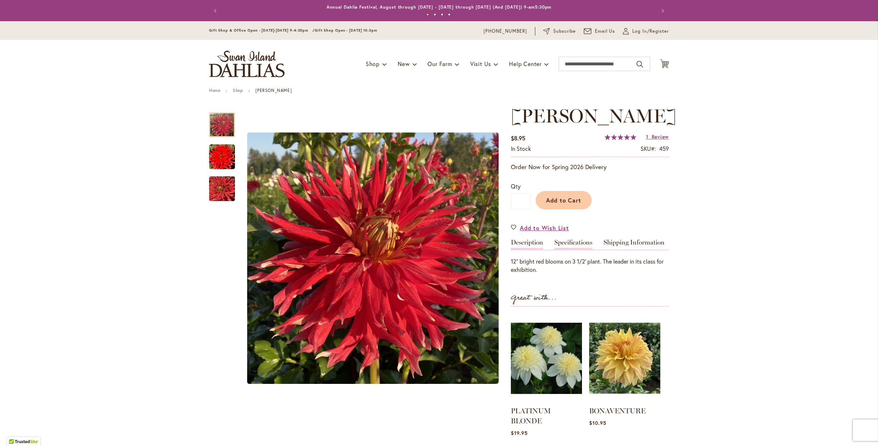
click at [570, 247] on link "Specifications" at bounding box center [574, 244] width 38 height 10
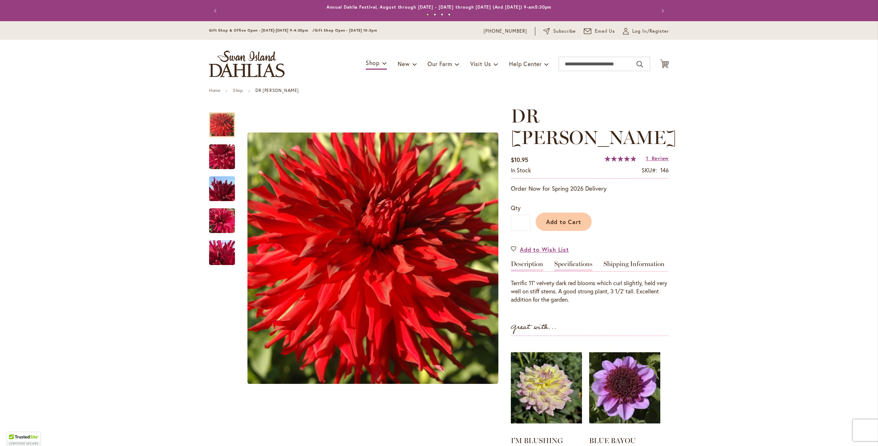
click at [568, 261] on link "Specifications" at bounding box center [574, 266] width 38 height 10
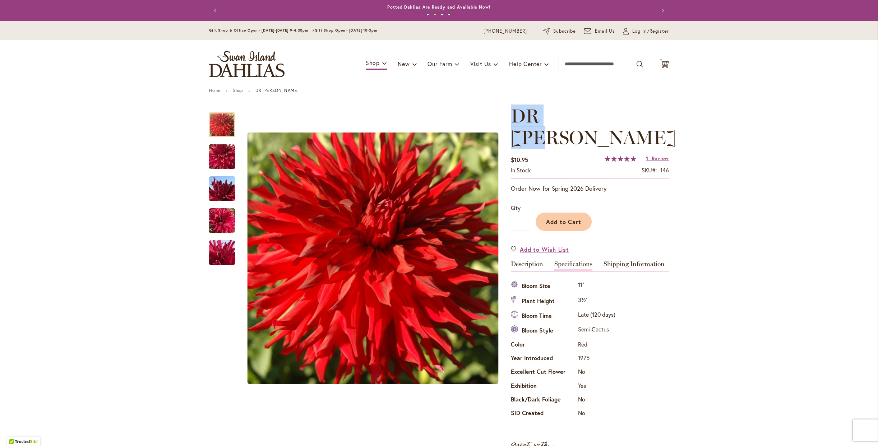
drag, startPoint x: 513, startPoint y: 114, endPoint x: 580, endPoint y: 119, distance: 67.0
click at [580, 119] on h1 "DR [PERSON_NAME]" at bounding box center [590, 126] width 158 height 43
copy span "DR [PERSON_NAME]"
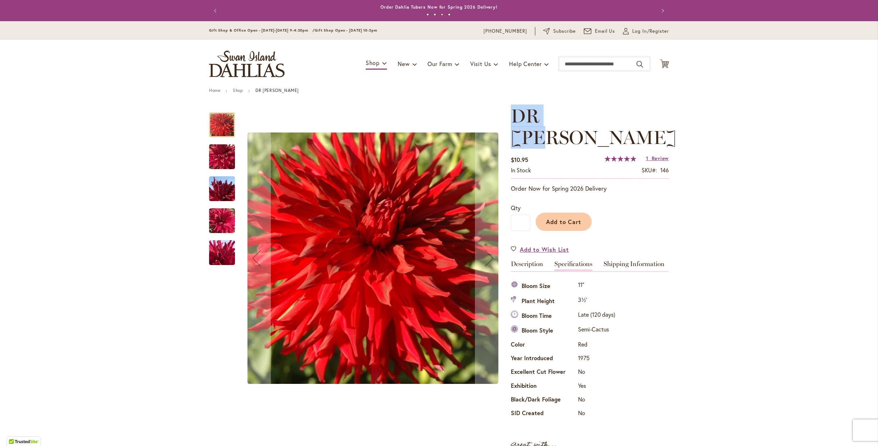
click at [220, 160] on img "DR LES" at bounding box center [222, 157] width 52 height 39
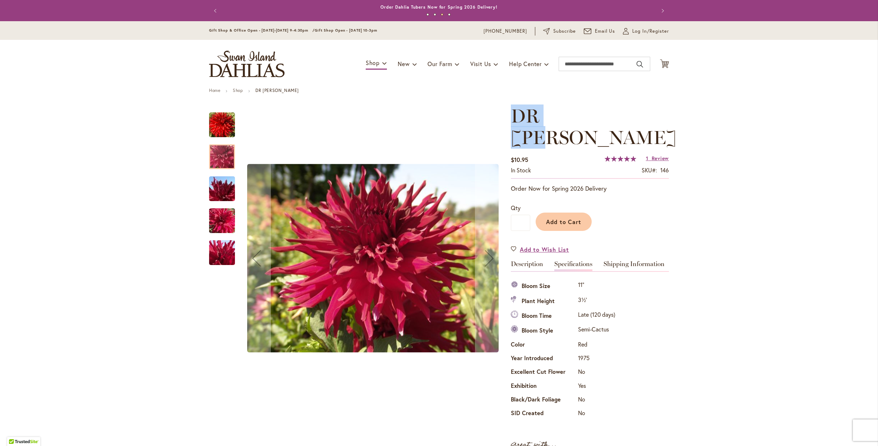
click at [225, 202] on div "DR LES" at bounding box center [225, 217] width 33 height 32
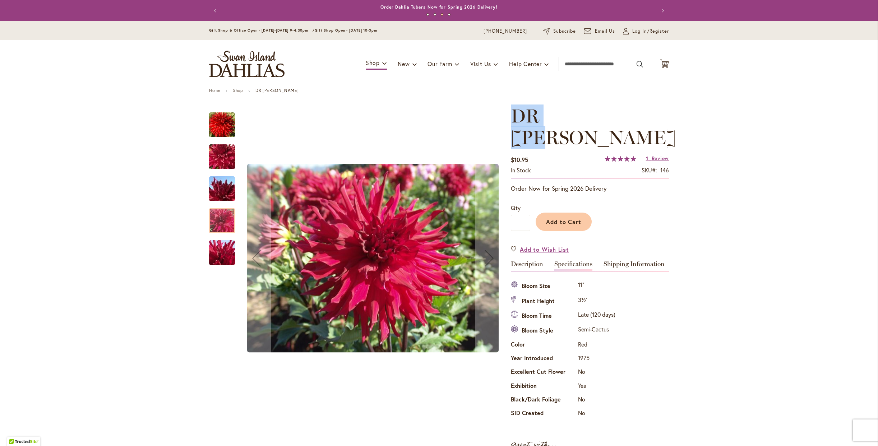
click at [224, 243] on img "DR LES" at bounding box center [222, 253] width 52 height 39
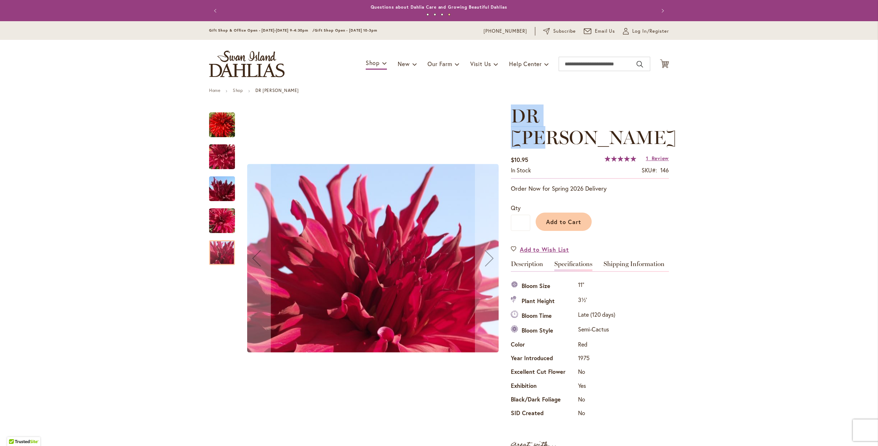
click at [218, 188] on img "DR LES" at bounding box center [222, 189] width 52 height 39
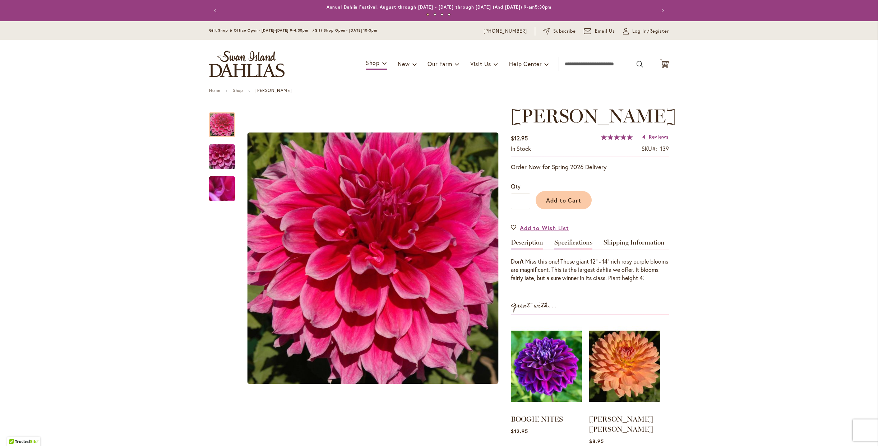
click at [577, 248] on link "Specifications" at bounding box center [574, 244] width 38 height 10
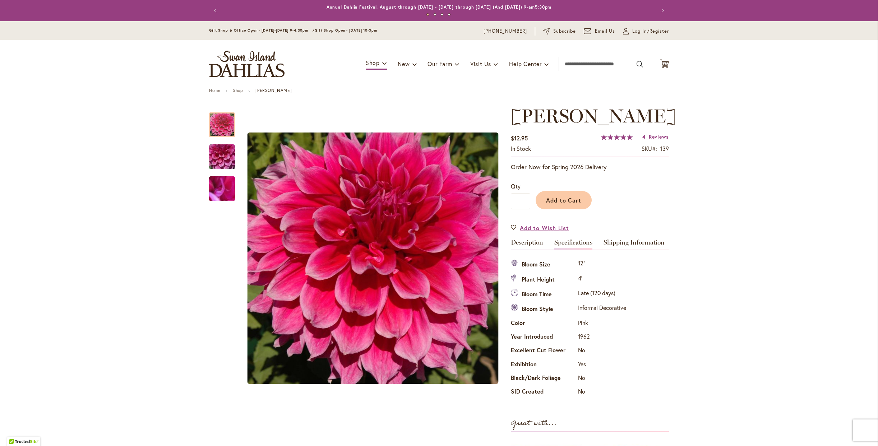
scroll to position [74, 0]
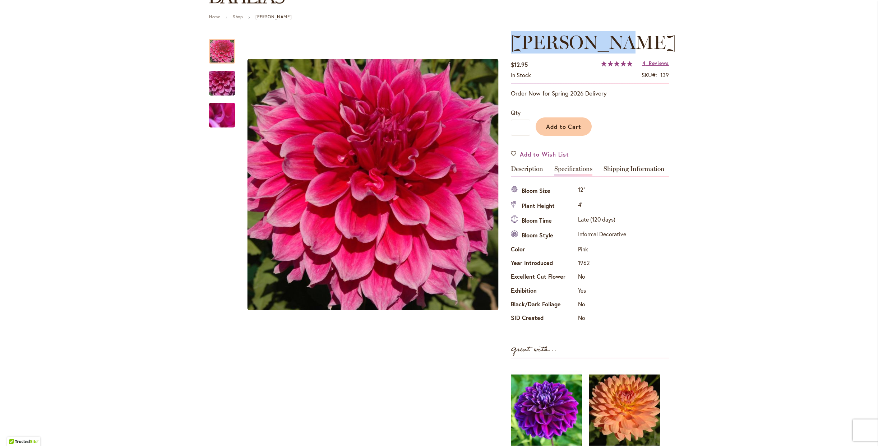
drag, startPoint x: 513, startPoint y: 40, endPoint x: 638, endPoint y: 48, distance: 125.3
click at [638, 48] on h1 "EMORY PAUL" at bounding box center [590, 43] width 158 height 22
copy span "EMORY PAUL"
